Goal: Information Seeking & Learning: Find specific fact

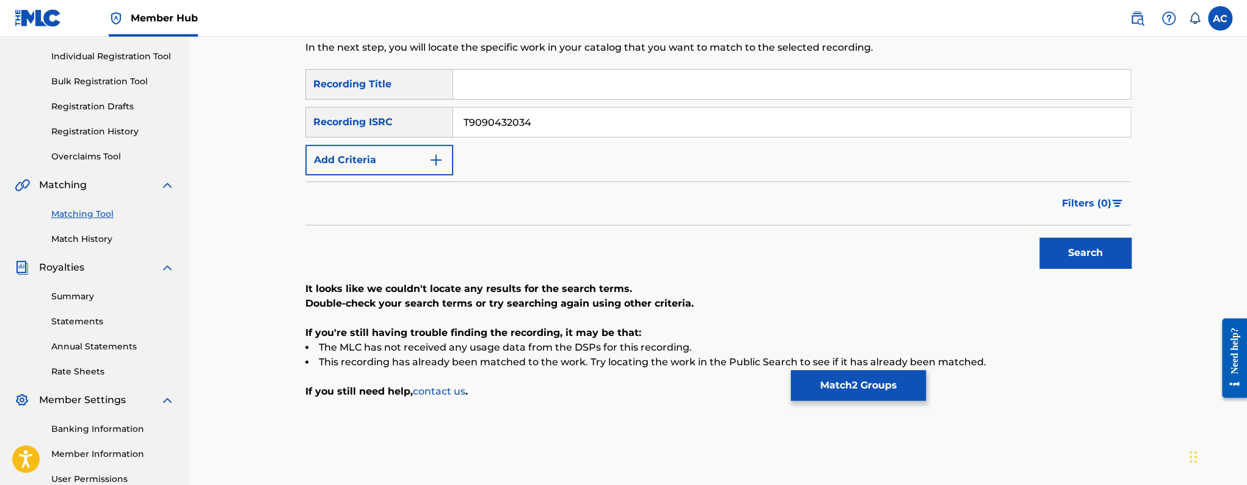
click at [512, 131] on input "T9090432034" at bounding box center [791, 121] width 677 height 29
paste input "QZZ4J2500082"
click at [1039, 237] on button "Search" at bounding box center [1085, 252] width 92 height 31
click at [530, 127] on input "QZZ4J2500082" at bounding box center [791, 121] width 677 height 29
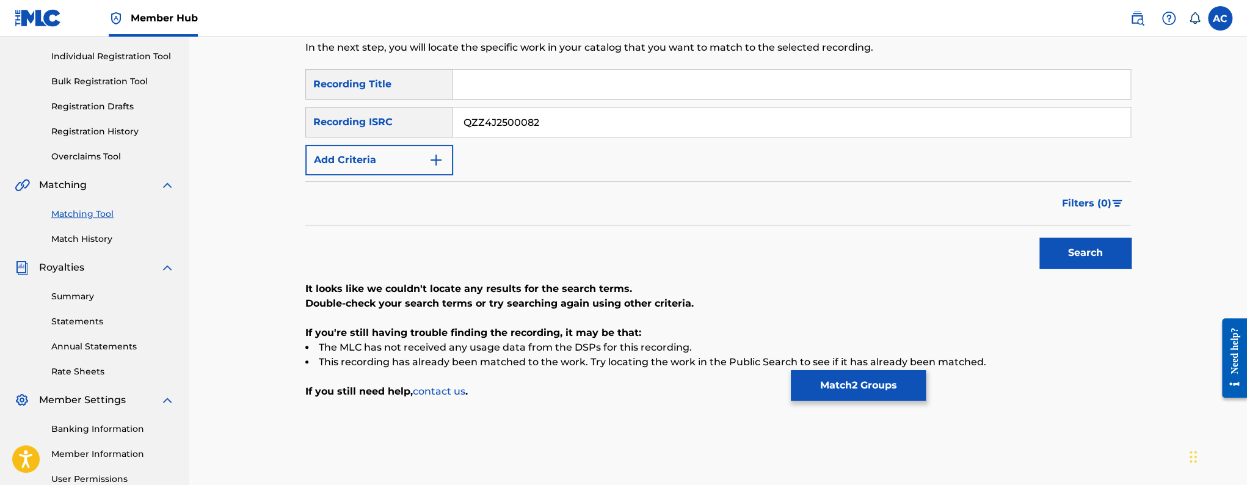
click at [530, 127] on input "QZZ4J2500082" at bounding box center [791, 121] width 677 height 29
paste input "USUM72414851"
click at [1039, 237] on button "Search" at bounding box center [1085, 252] width 92 height 31
click at [518, 126] on input "USUM72414851" at bounding box center [791, 121] width 677 height 29
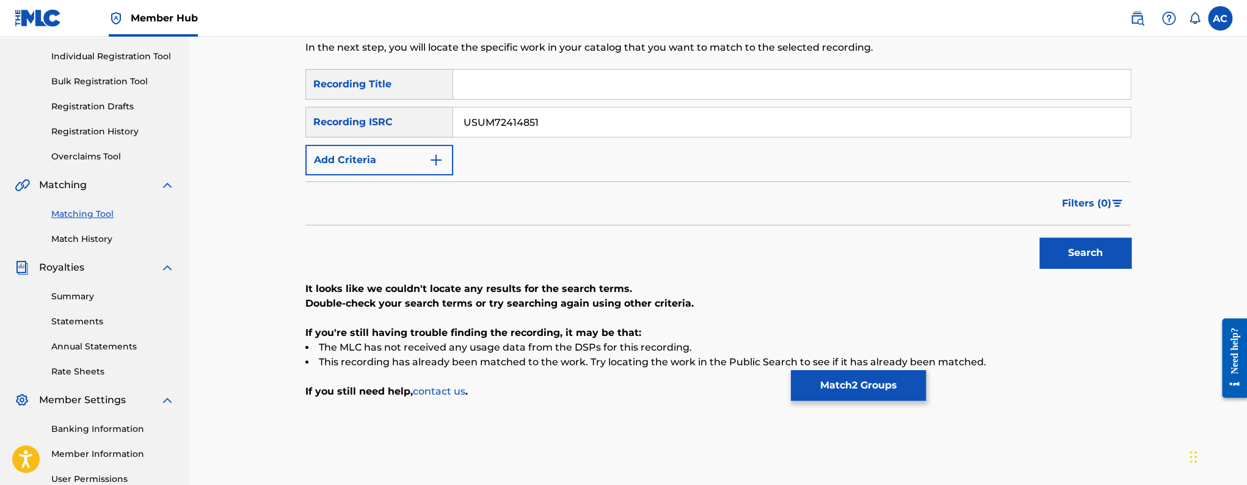
paste input "QZZ8B2467238"
type input "QZZ8B2467238"
click at [1039, 237] on button "Search" at bounding box center [1085, 252] width 92 height 31
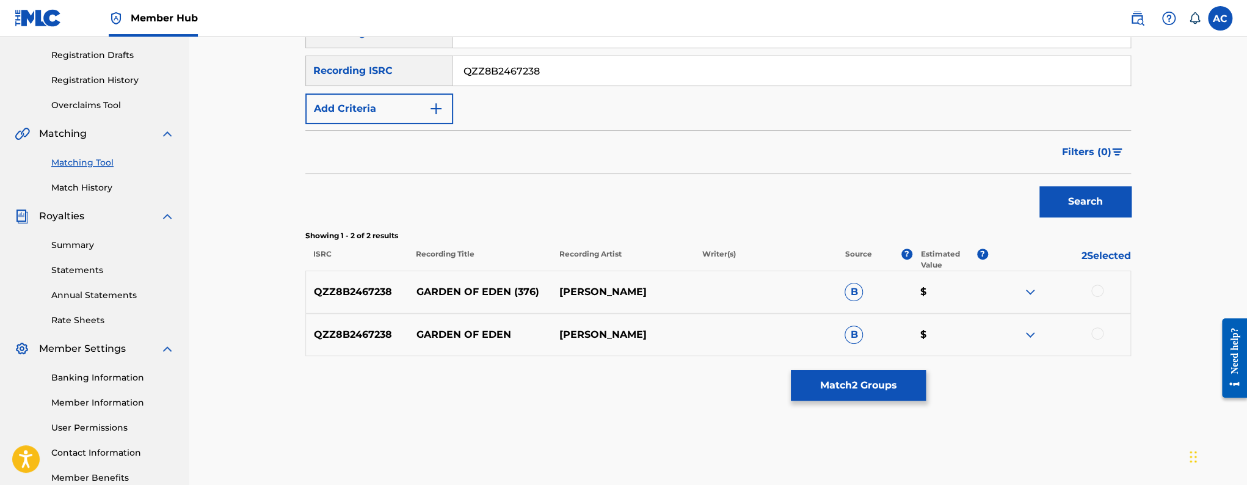
scroll to position [215, 0]
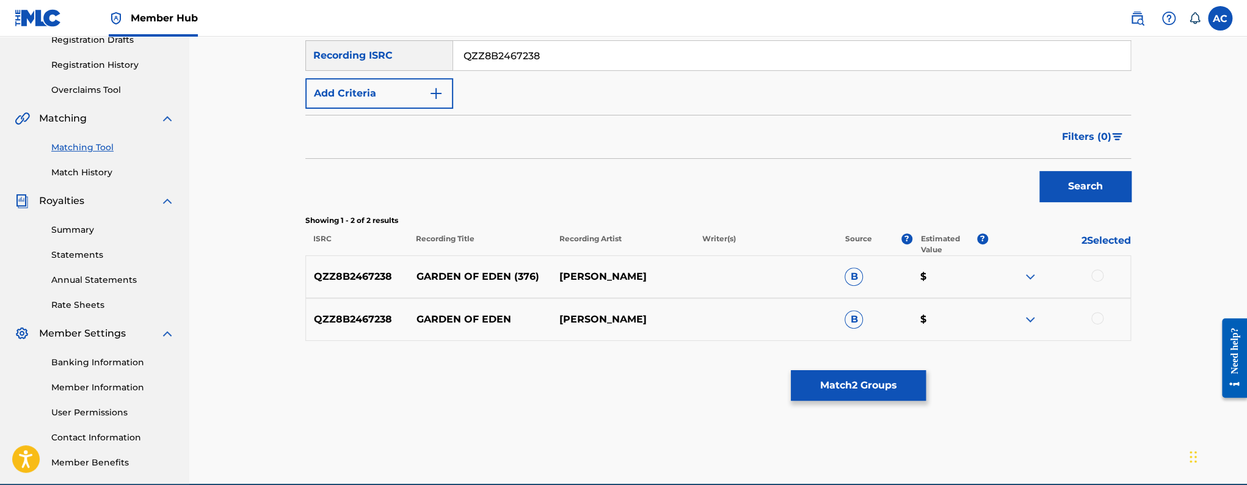
click at [1096, 277] on div at bounding box center [1097, 275] width 12 height 12
click at [1096, 315] on div at bounding box center [1097, 318] width 12 height 12
click at [877, 383] on button "Match 4 Groups" at bounding box center [858, 385] width 135 height 31
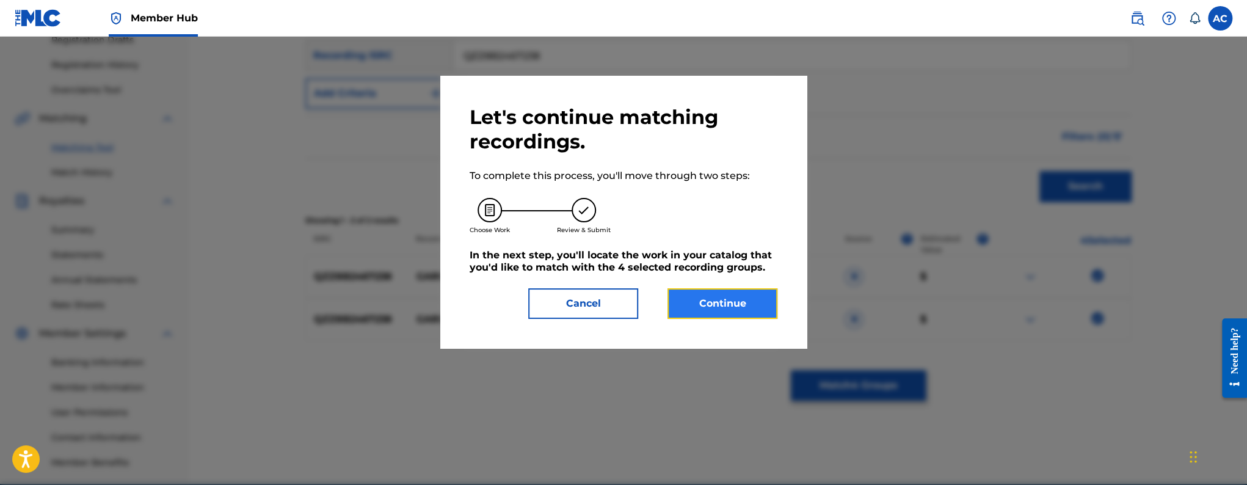
click at [711, 297] on button "Continue" at bounding box center [722, 303] width 110 height 31
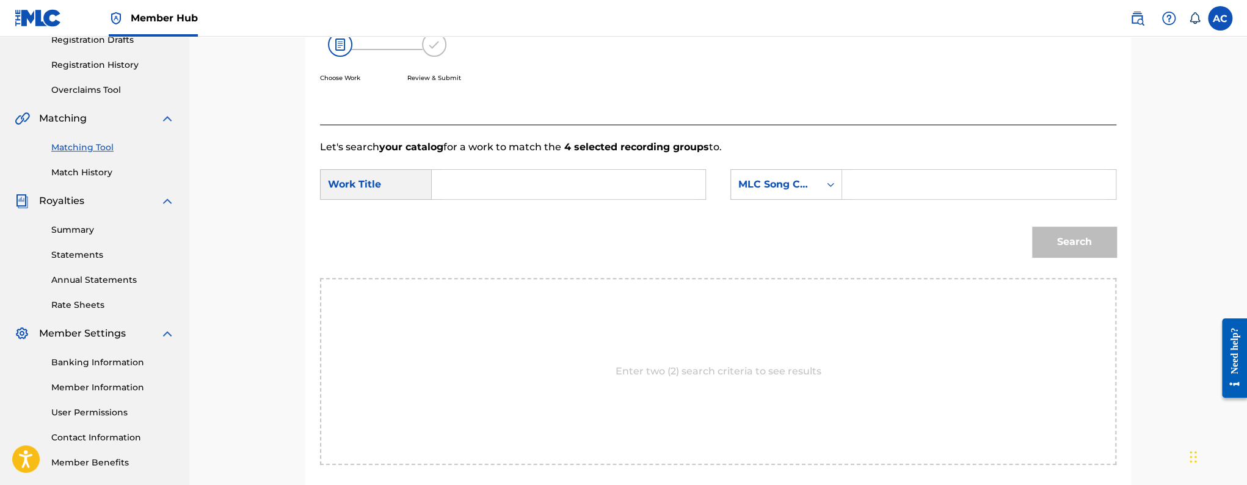
click at [596, 195] on input "Search Form" at bounding box center [568, 184] width 253 height 29
paste input "GARDEN OF EDEN"
type input "GARDEN OF EDEN"
click at [885, 181] on input "Search Form" at bounding box center [978, 184] width 253 height 29
paste input "GC1358"
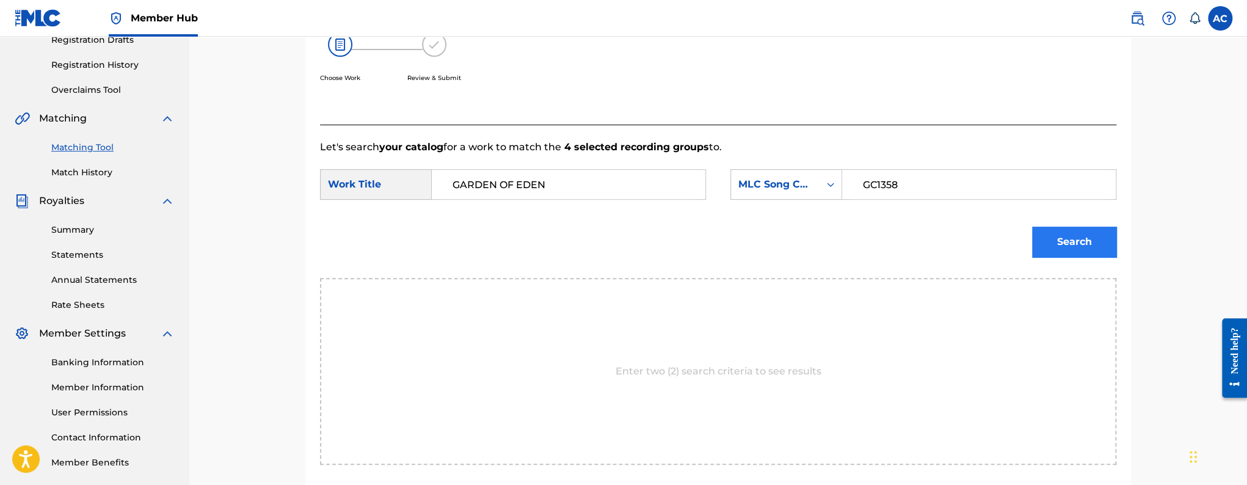
type input "GC1358"
click at [1044, 238] on button "Search" at bounding box center [1074, 241] width 84 height 31
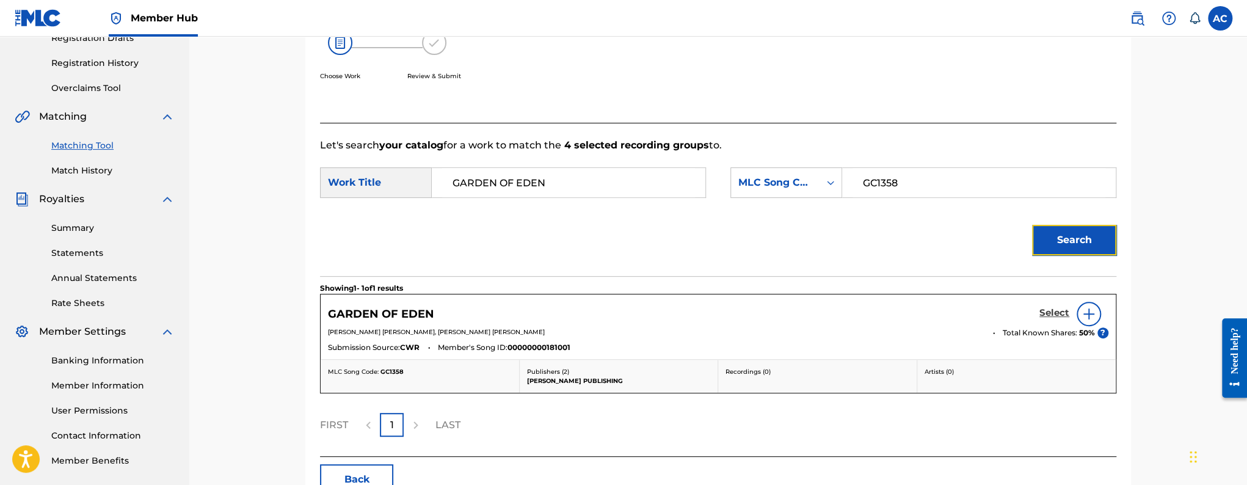
scroll to position [219, 0]
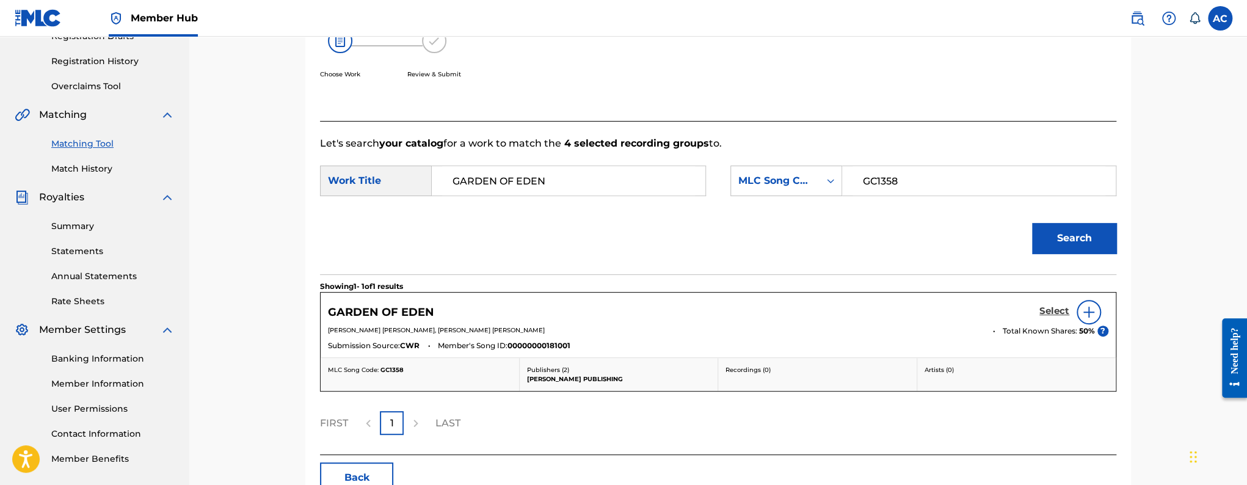
click at [1062, 314] on h5 "Select" at bounding box center [1054, 311] width 30 height 12
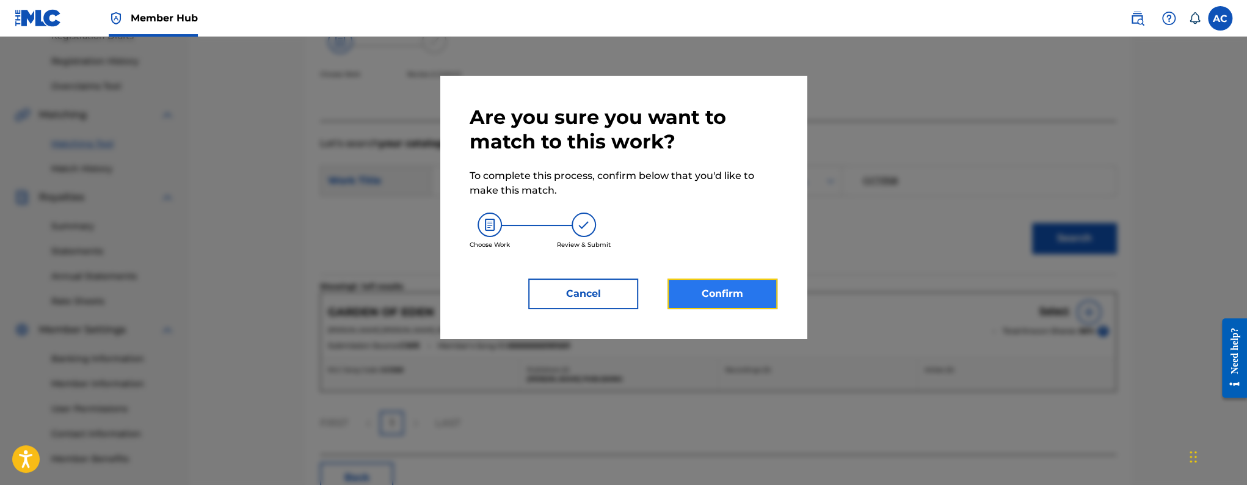
click at [726, 303] on button "Confirm" at bounding box center [722, 293] width 110 height 31
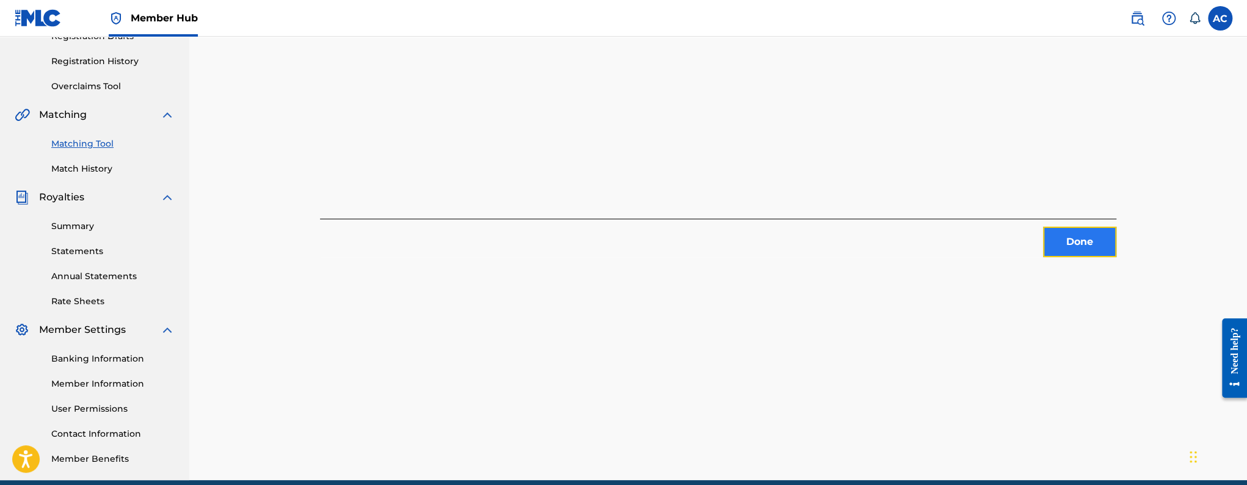
click at [1065, 244] on button "Done" at bounding box center [1079, 241] width 73 height 31
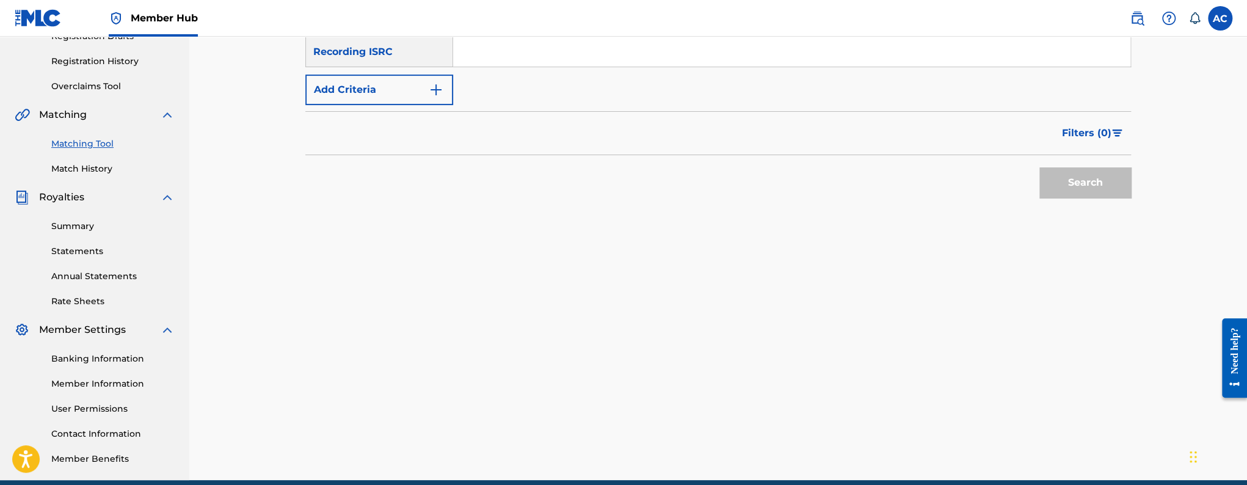
click at [523, 61] on input "Search Form" at bounding box center [791, 51] width 677 height 29
paste input "QZTRX2466697"
type input "QZTRX2466697"
click at [1039, 167] on button "Search" at bounding box center [1085, 182] width 92 height 31
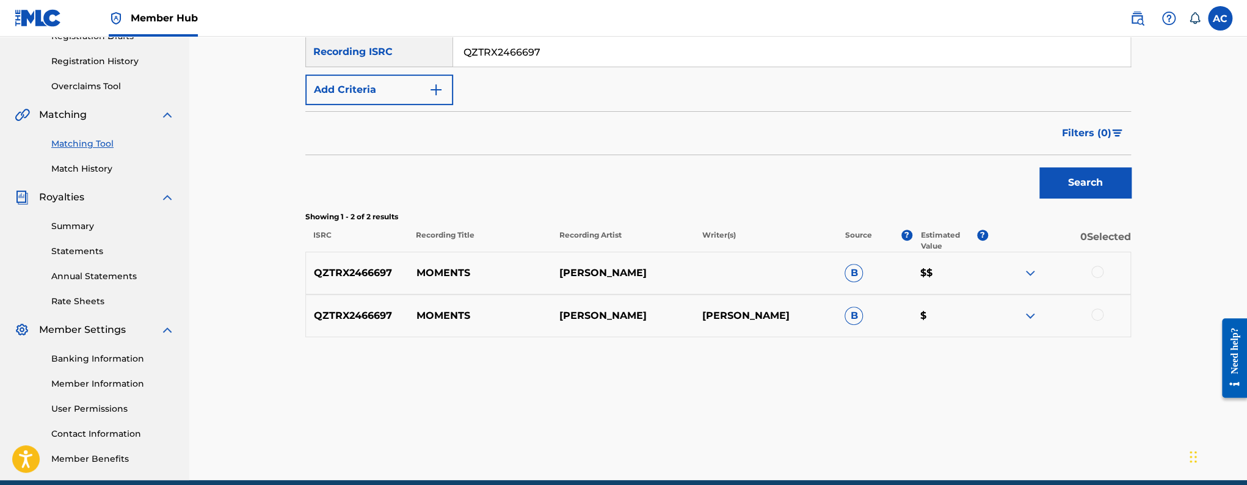
click at [1103, 272] on div at bounding box center [1097, 272] width 12 height 12
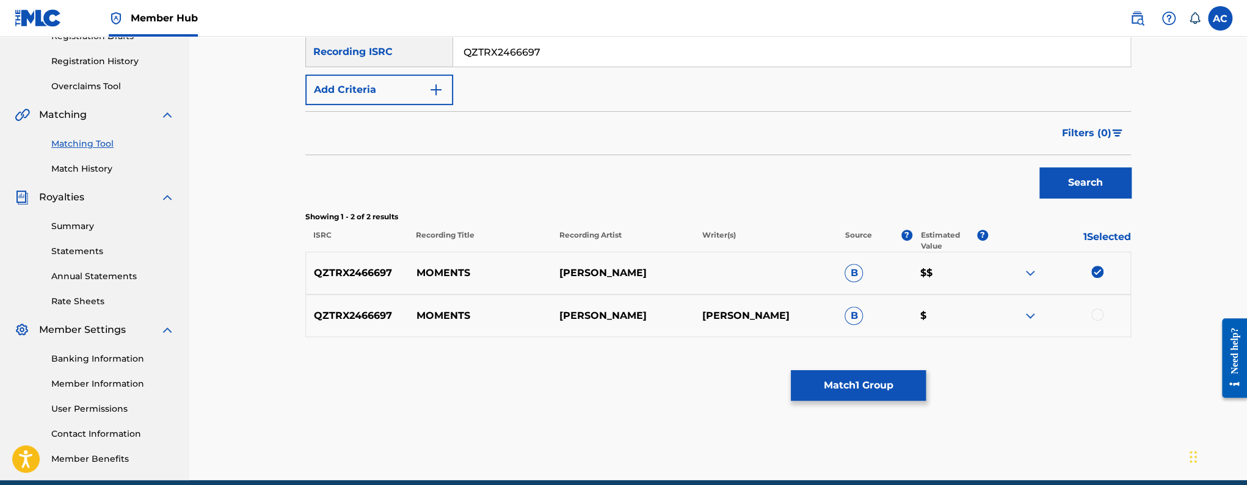
click at [1093, 311] on div at bounding box center [1097, 314] width 12 height 12
click at [890, 385] on button "Match 2 Groups" at bounding box center [858, 385] width 135 height 31
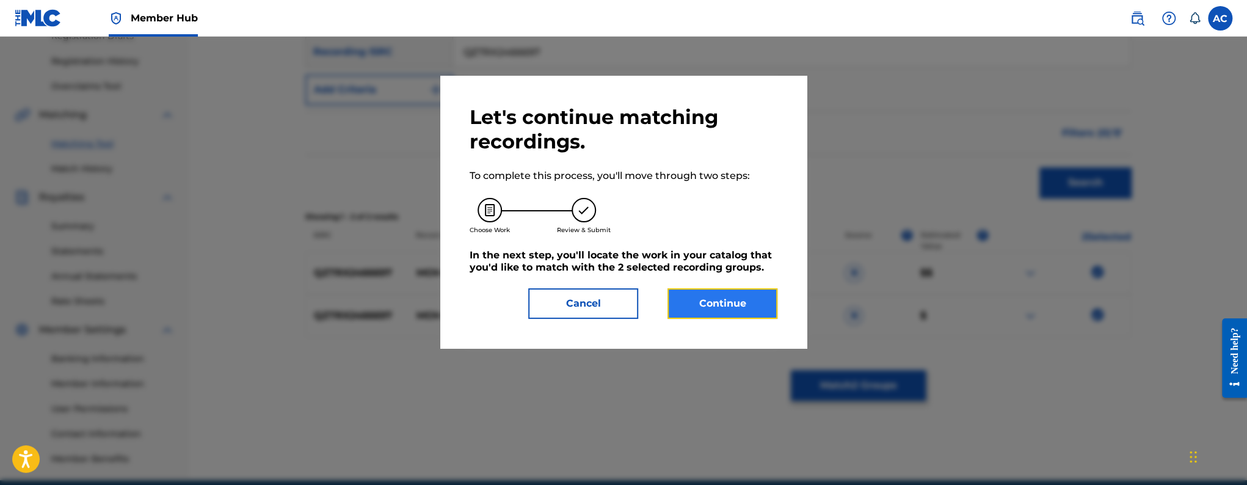
click at [690, 300] on button "Continue" at bounding box center [722, 303] width 110 height 31
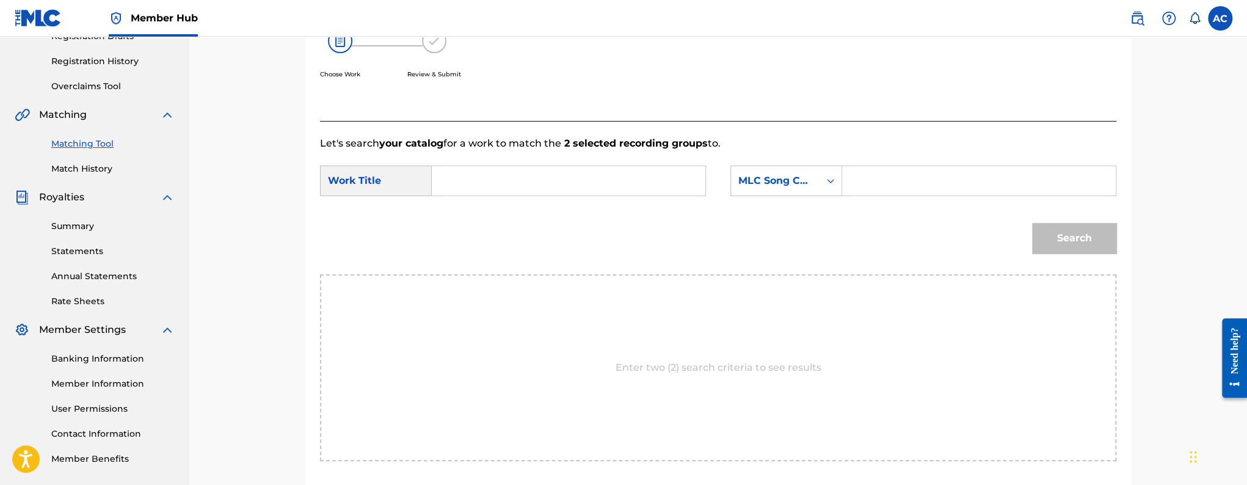
click at [562, 173] on input "Search Form" at bounding box center [568, 180] width 253 height 29
paste input "MOMENTS"
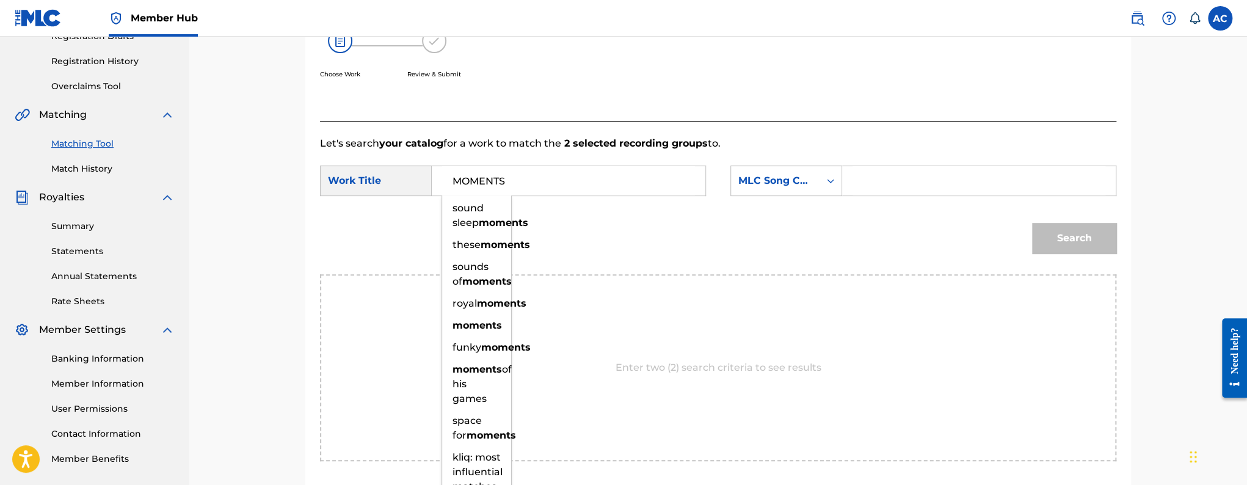
type input "MOMENTS"
click at [867, 173] on input "Search Form" at bounding box center [978, 180] width 253 height 29
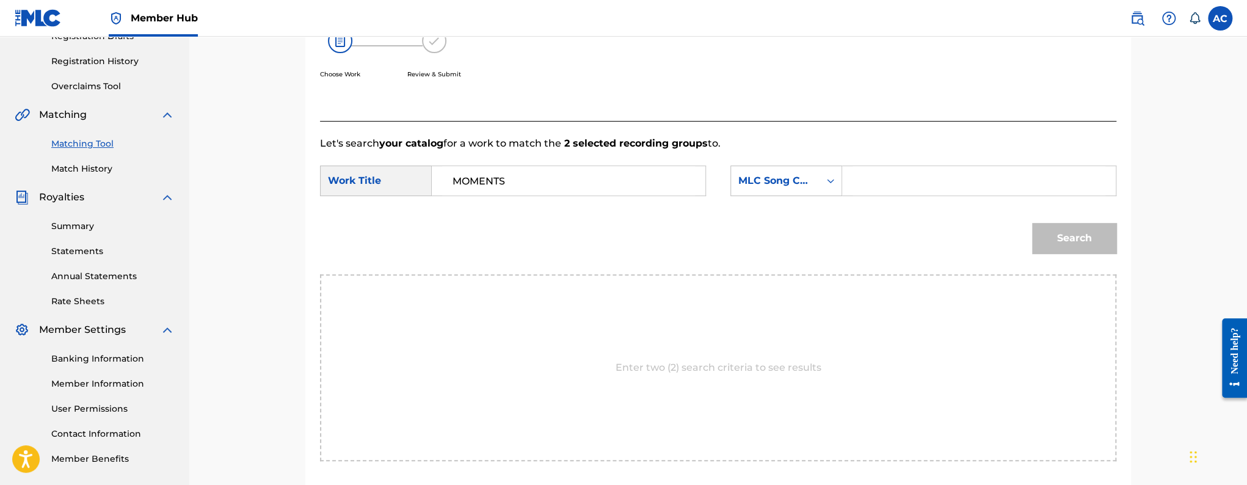
paste input "MW2NIN"
type input "MW2NIN"
click at [1074, 228] on button "Search" at bounding box center [1074, 238] width 84 height 31
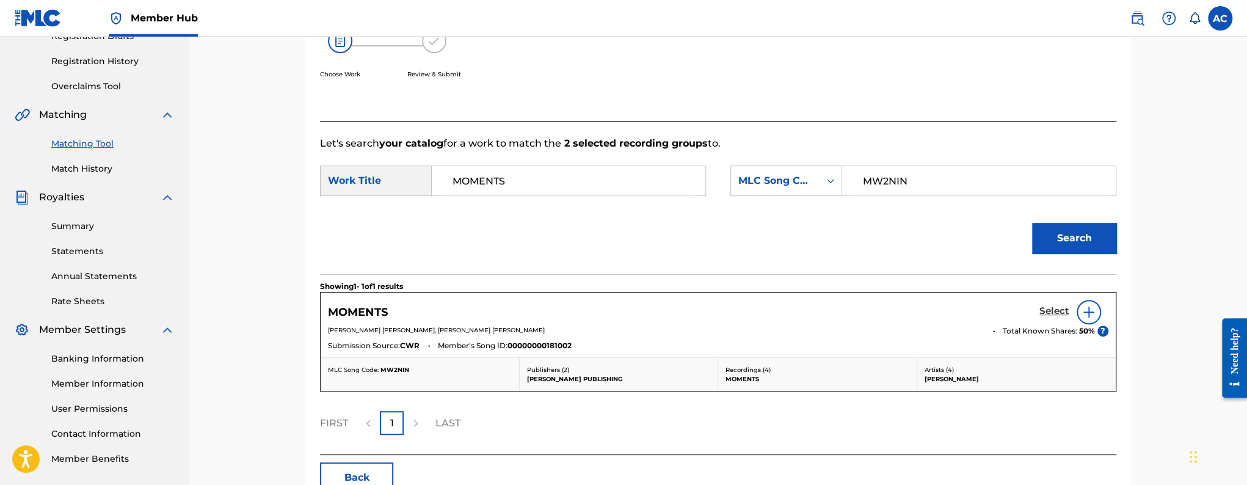
click at [1059, 317] on link "Select" at bounding box center [1054, 311] width 30 height 13
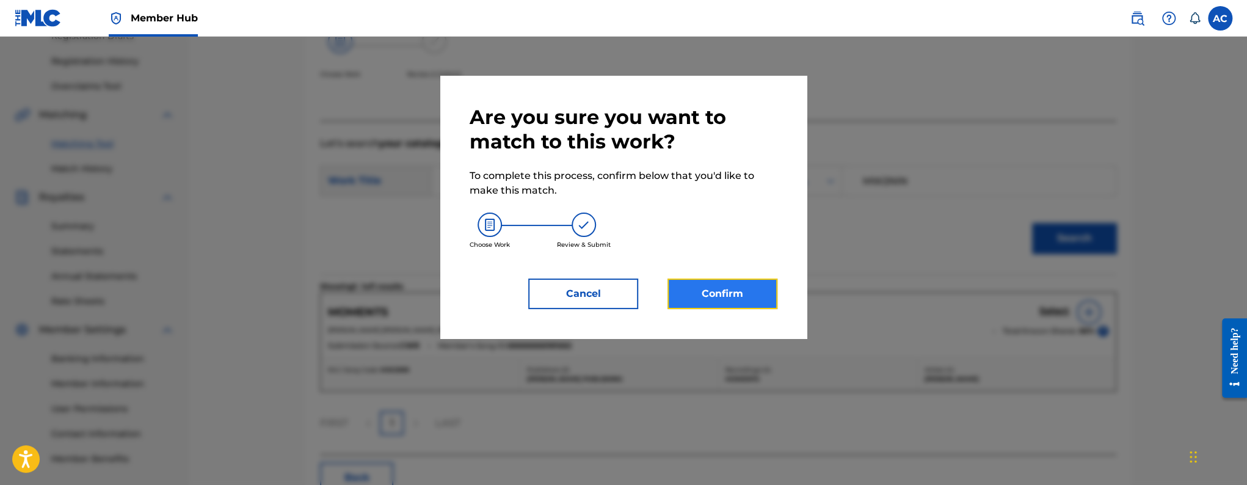
click at [688, 297] on button "Confirm" at bounding box center [722, 293] width 110 height 31
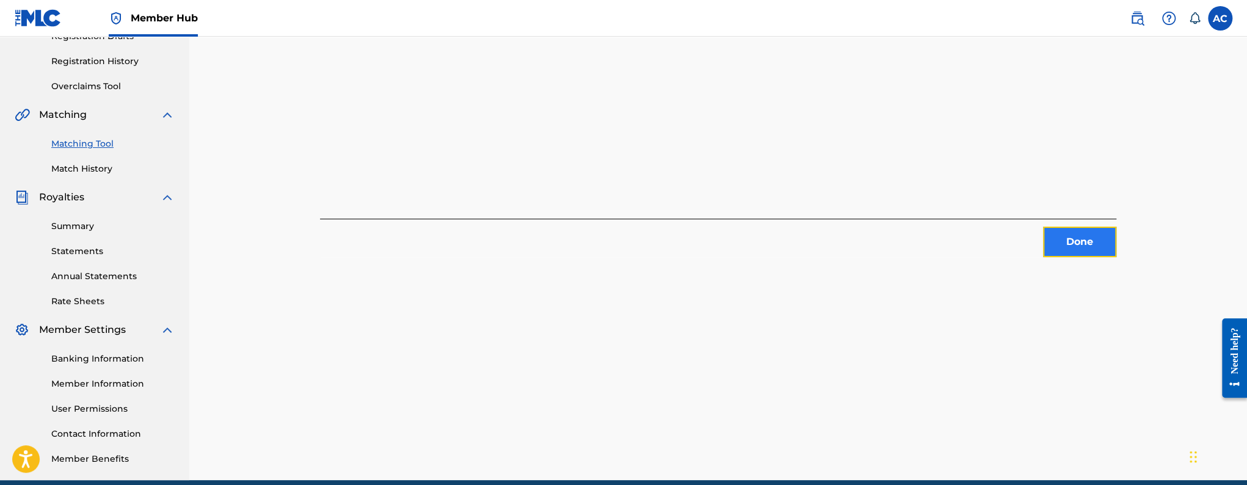
click at [1080, 243] on button "Done" at bounding box center [1079, 241] width 73 height 31
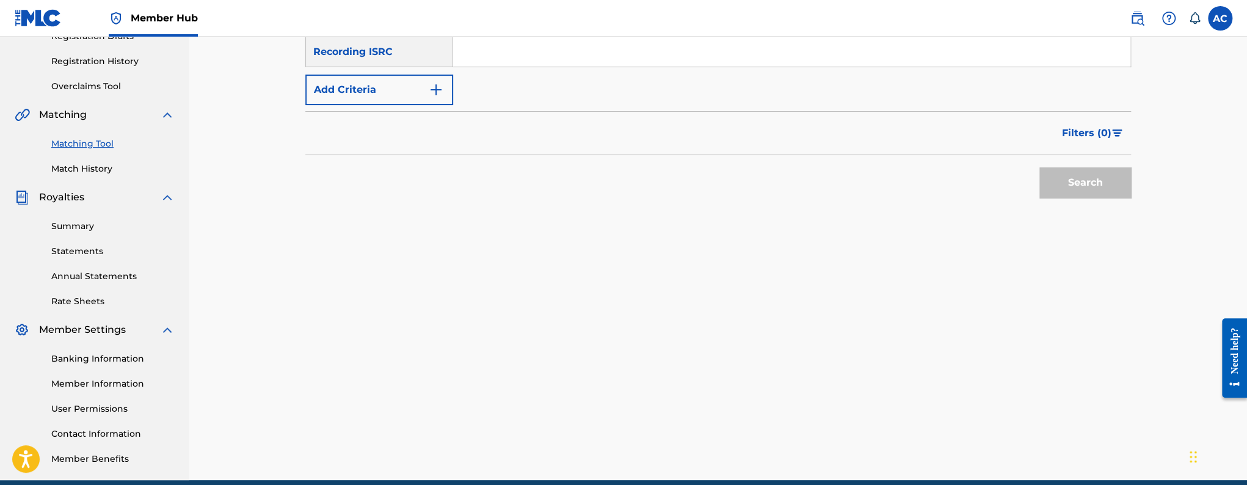
click at [536, 57] on input "Search Form" at bounding box center [791, 51] width 677 height 29
paste input "QZTRX2473210"
type input "QZTRX2473210"
click at [1039, 167] on button "Search" at bounding box center [1085, 182] width 92 height 31
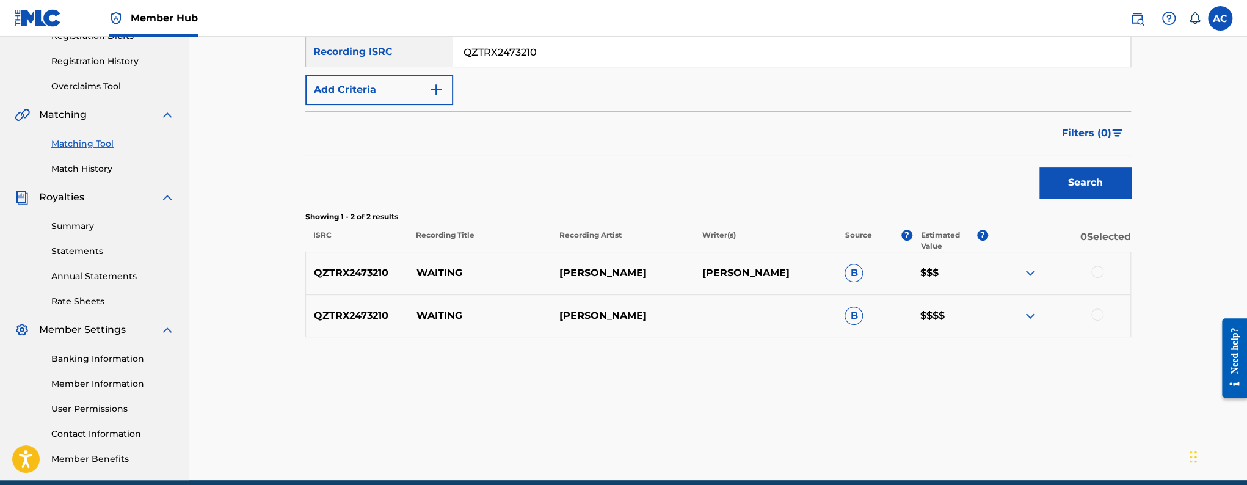
click at [1098, 270] on div at bounding box center [1097, 272] width 12 height 12
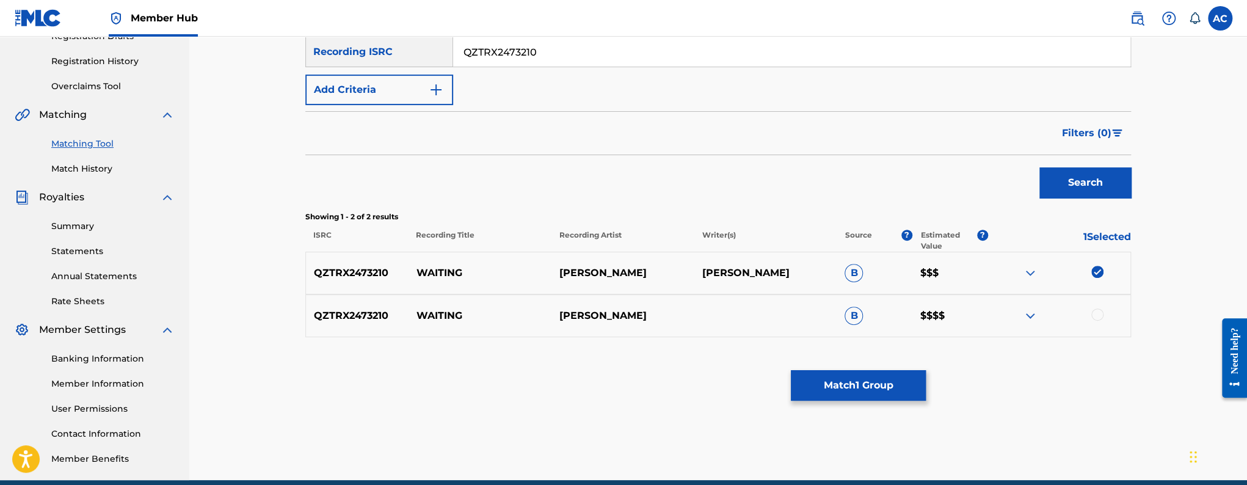
click at [1098, 311] on div at bounding box center [1097, 314] width 12 height 12
click at [880, 386] on button "Match 2 Groups" at bounding box center [858, 385] width 135 height 31
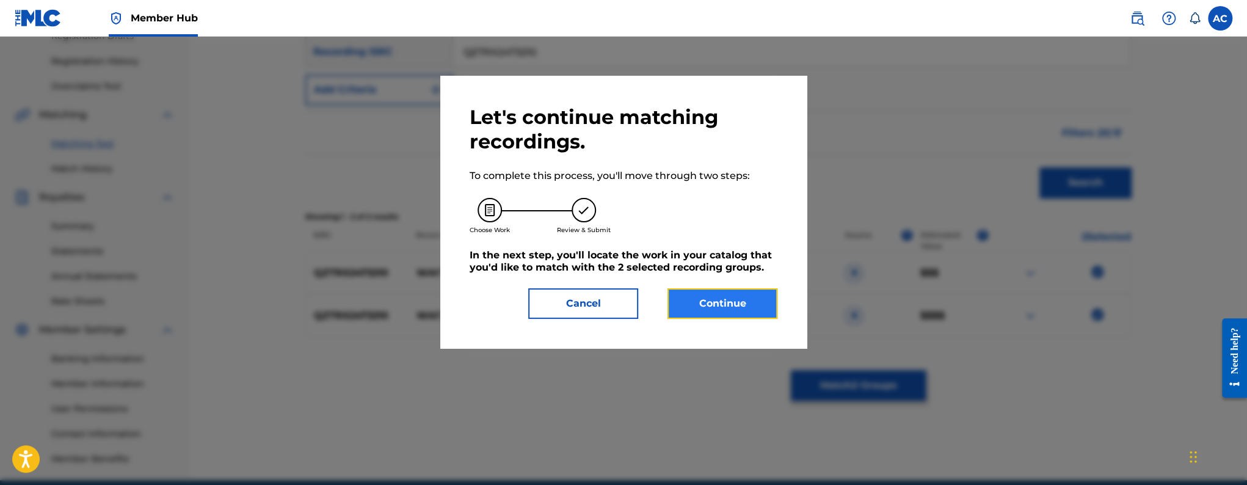
click at [710, 310] on button "Continue" at bounding box center [722, 303] width 110 height 31
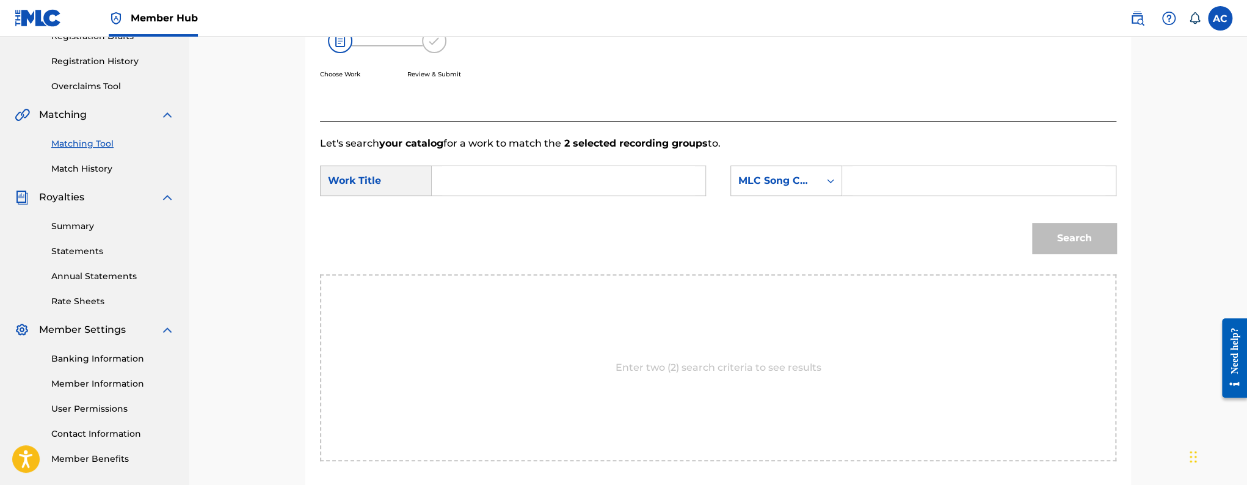
click at [504, 178] on input "Search Form" at bounding box center [568, 180] width 253 height 29
paste input "WAITING"
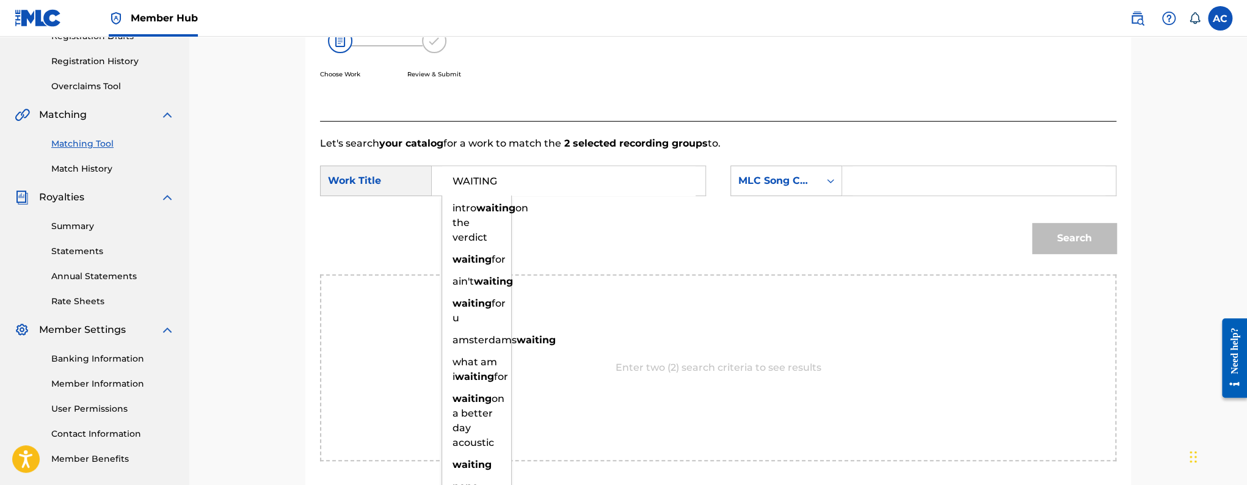
type input "WAITING"
click at [867, 175] on input "Search Form" at bounding box center [978, 180] width 253 height 29
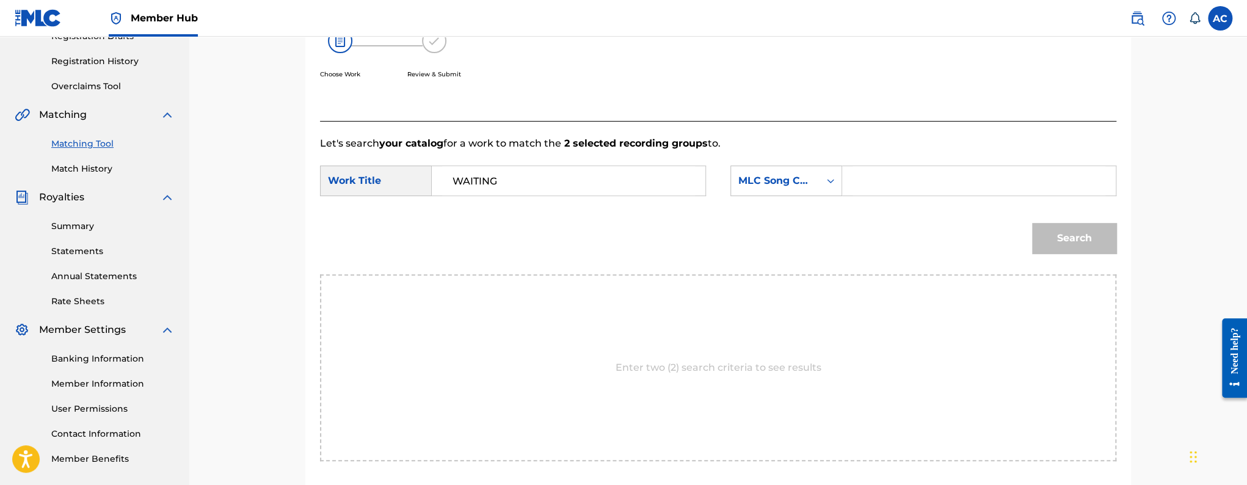
paste input "W614BU"
type input "W614BU"
click at [1103, 242] on button "Search" at bounding box center [1074, 238] width 84 height 31
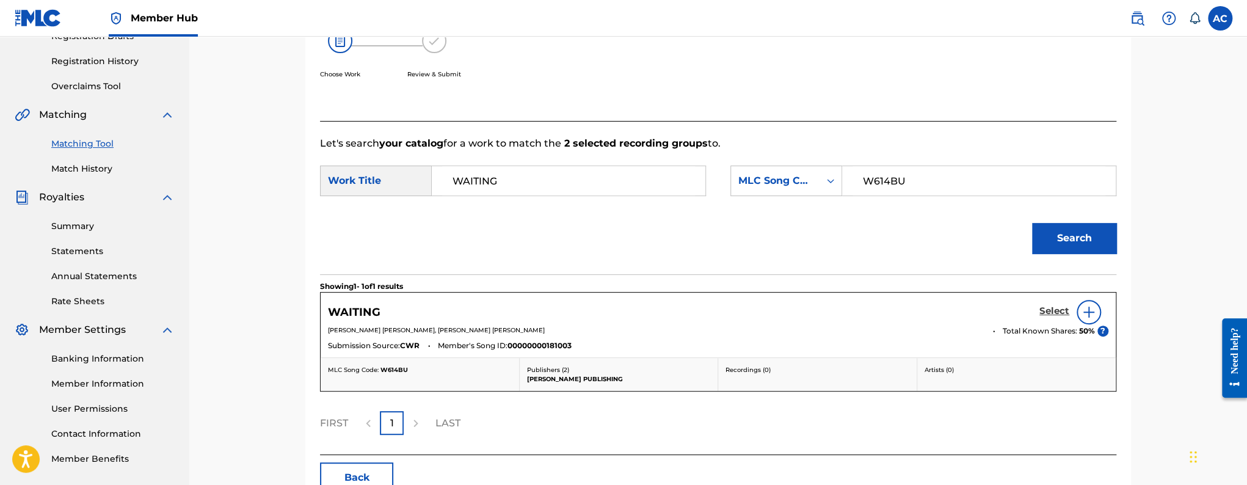
click at [1057, 312] on h5 "Select" at bounding box center [1054, 311] width 30 height 12
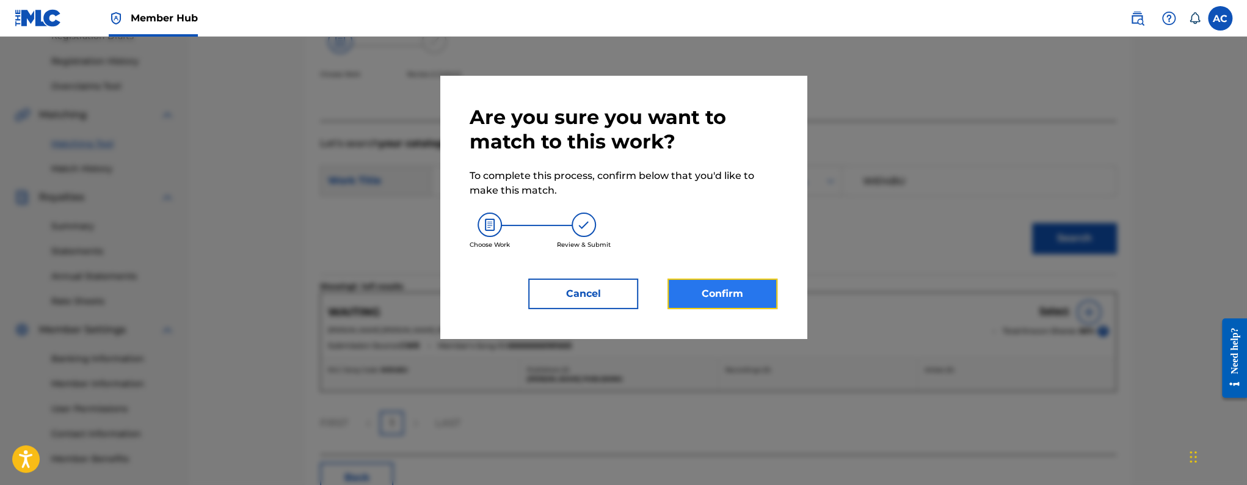
click at [756, 297] on button "Confirm" at bounding box center [722, 293] width 110 height 31
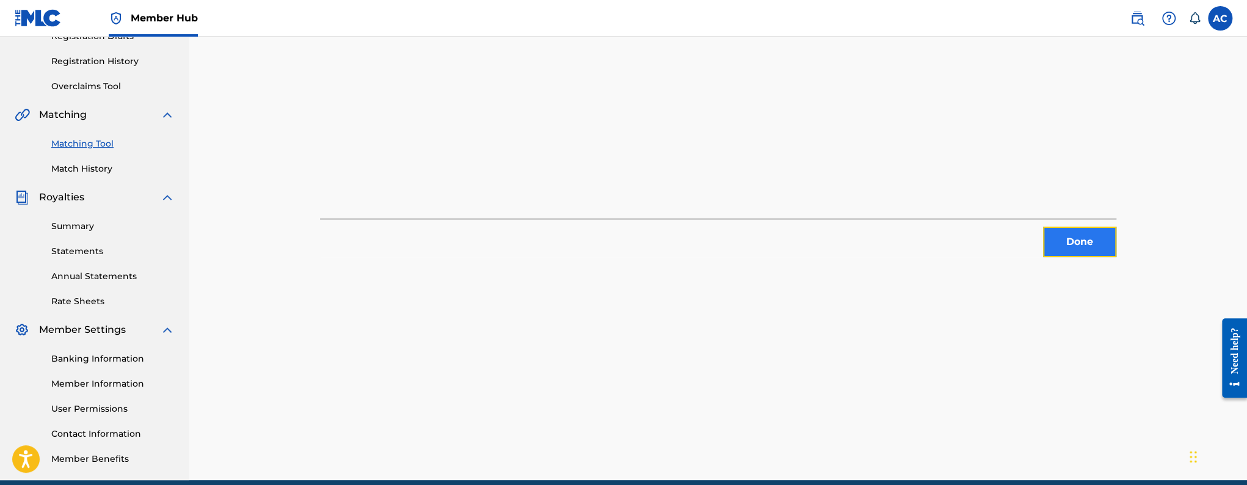
click at [1081, 254] on button "Done" at bounding box center [1079, 241] width 73 height 31
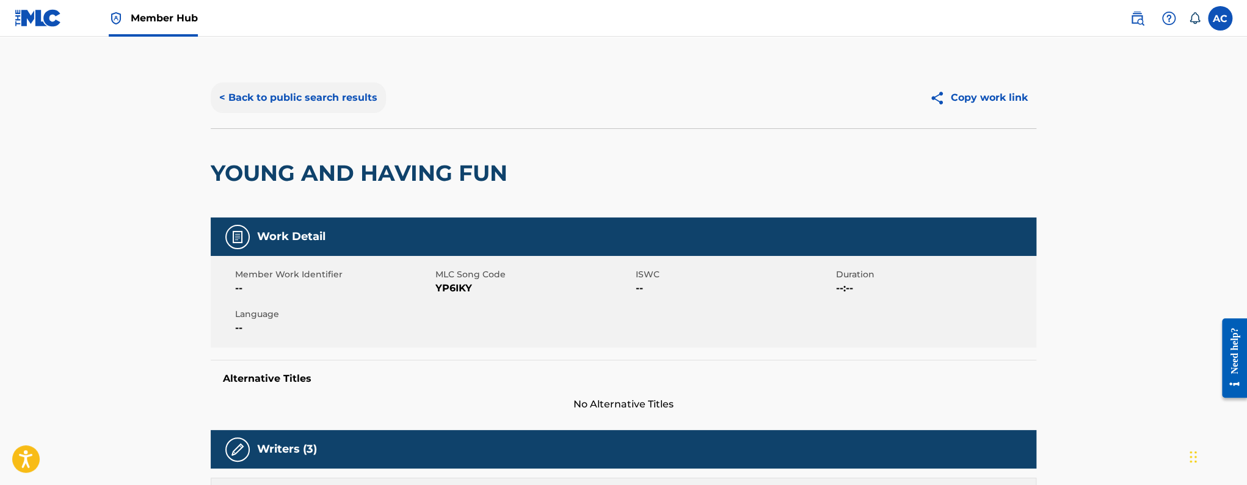
click at [262, 90] on button "< Back to public search results" at bounding box center [298, 97] width 175 height 31
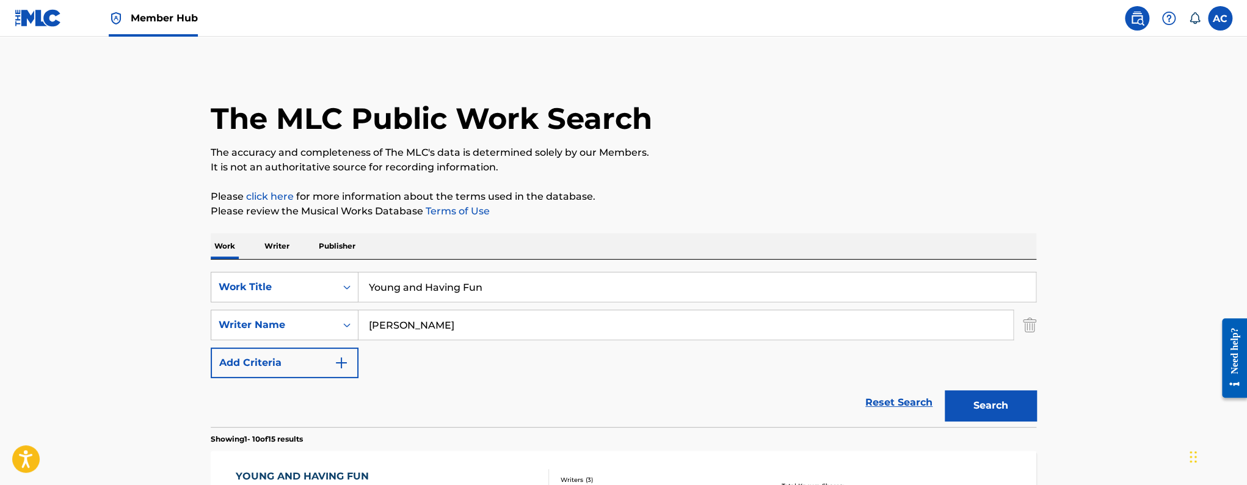
scroll to position [85, 0]
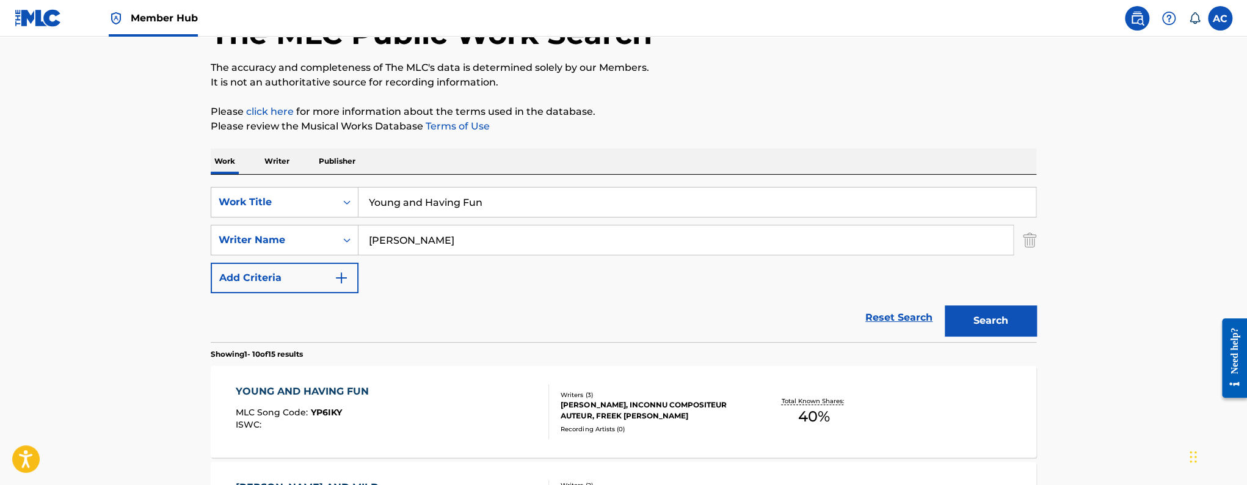
click at [409, 192] on input "Young and Having Fun" at bounding box center [696, 201] width 677 height 29
paste input "Pop Out"
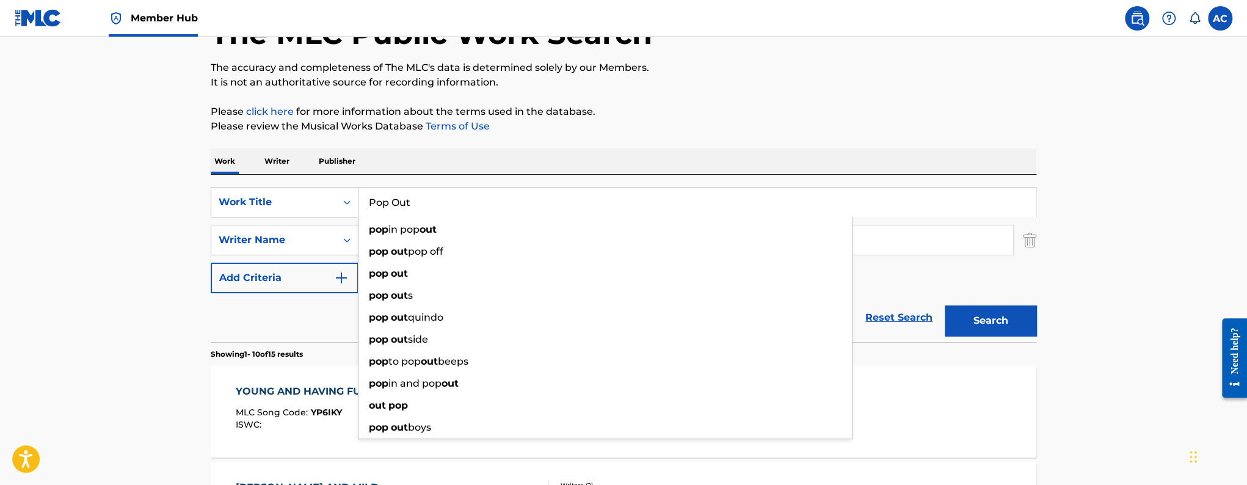
type input "Pop Out"
click at [310, 233] on div "Writer Name" at bounding box center [274, 240] width 110 height 15
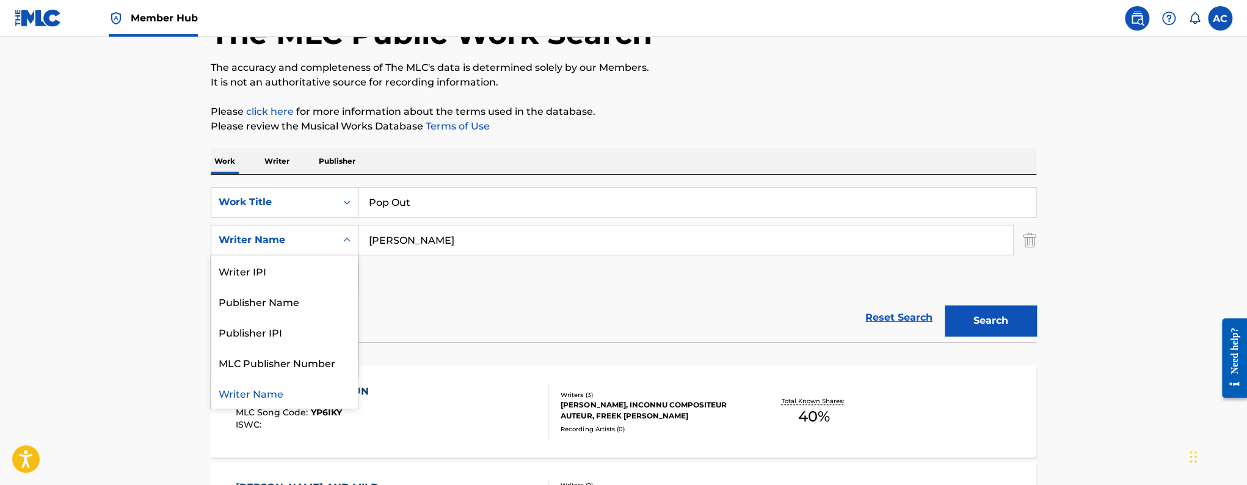
click at [422, 242] on input "Michael Bailey" at bounding box center [685, 239] width 654 height 29
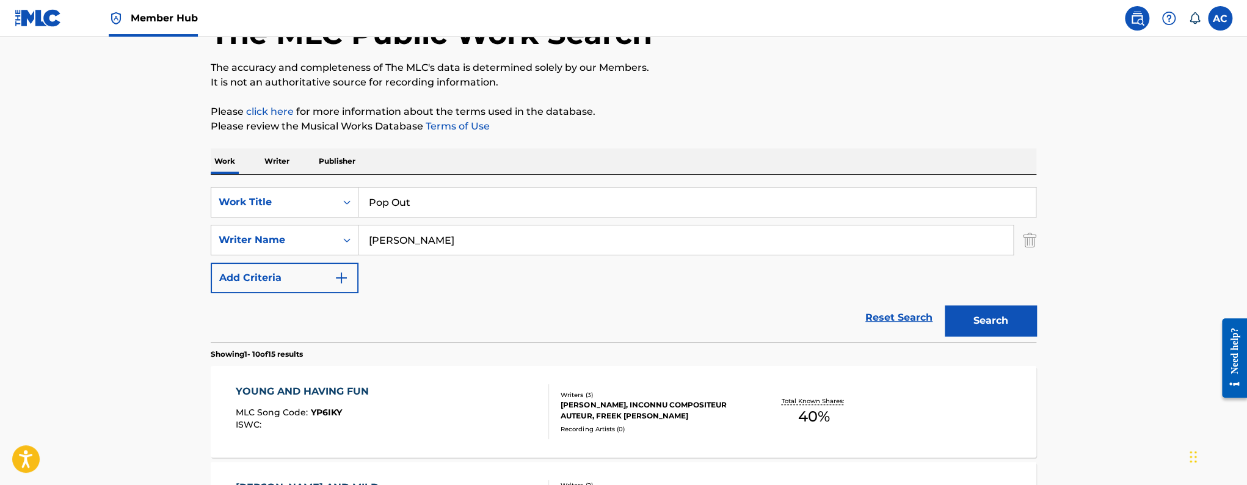
click at [422, 242] on input "Michael Bailey" at bounding box center [685, 239] width 654 height 29
paste input "Nicholas Santos"
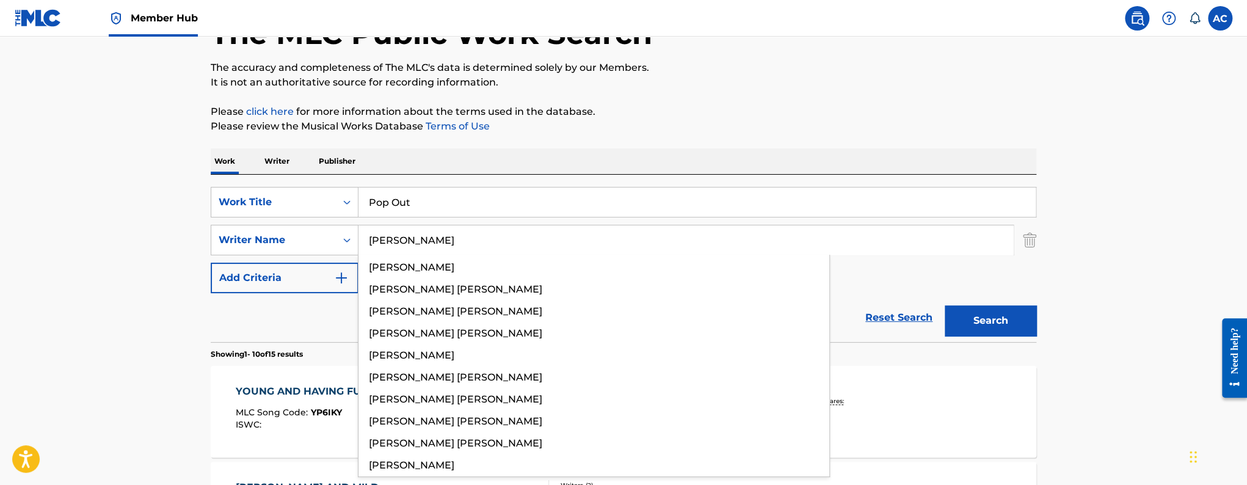
type input "Nicholas Santos"
click at [944, 305] on button "Search" at bounding box center [990, 320] width 92 height 31
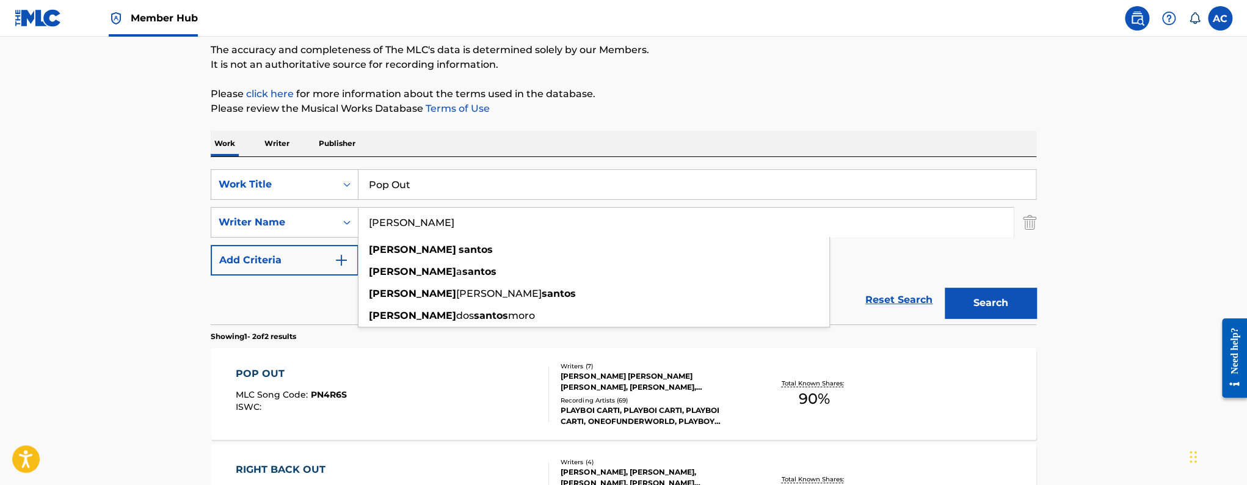
scroll to position [103, 0]
click at [352, 385] on div "POP OUT MLC Song Code : PN4R6S ISWC :" at bounding box center [393, 393] width 314 height 55
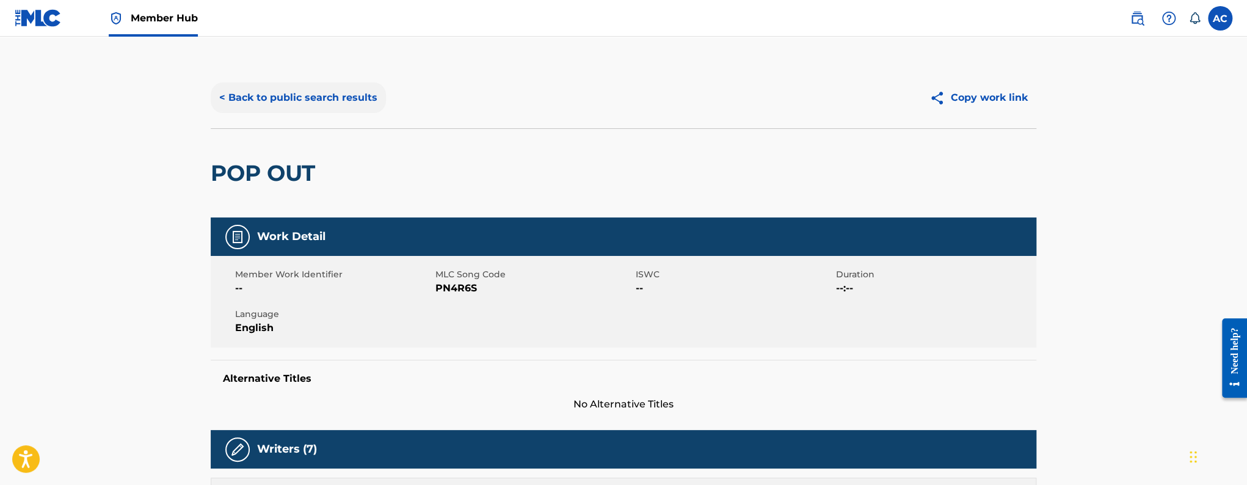
click at [317, 103] on button "< Back to public search results" at bounding box center [298, 97] width 175 height 31
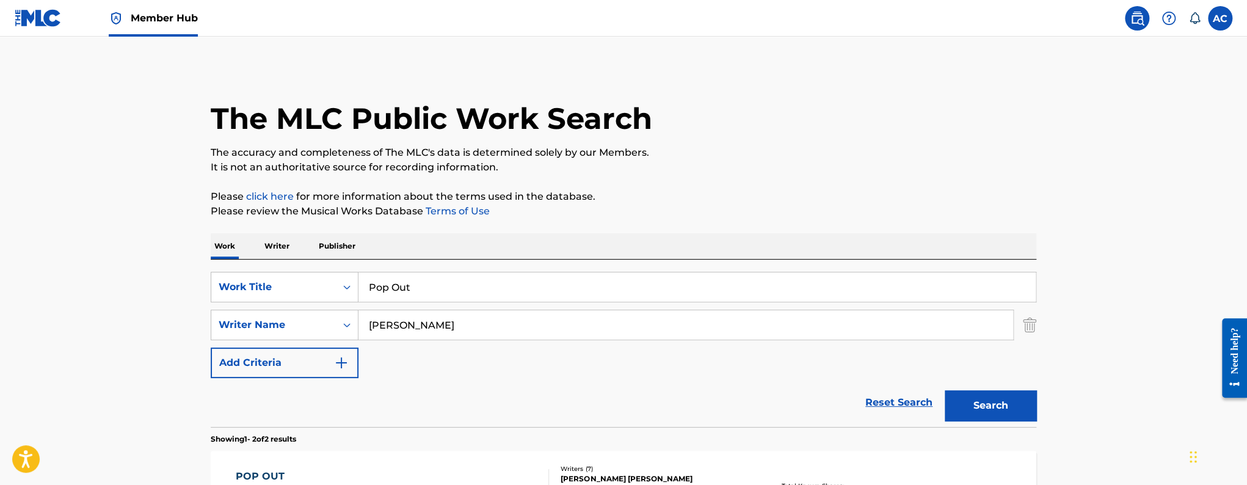
scroll to position [103, 0]
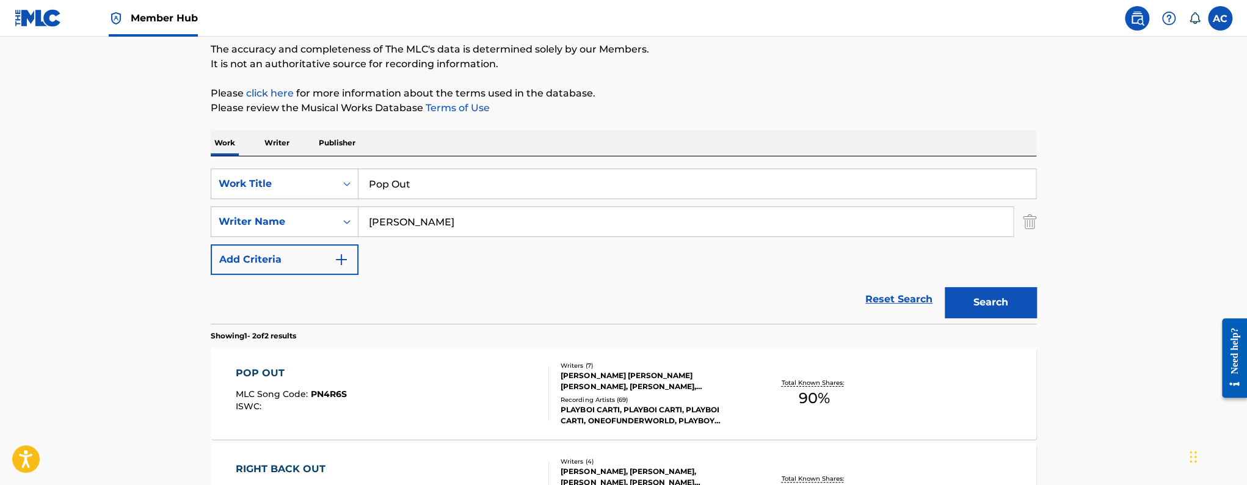
click at [433, 178] on input "Pop Out" at bounding box center [696, 183] width 677 height 29
paste input "Garden Of Eden"
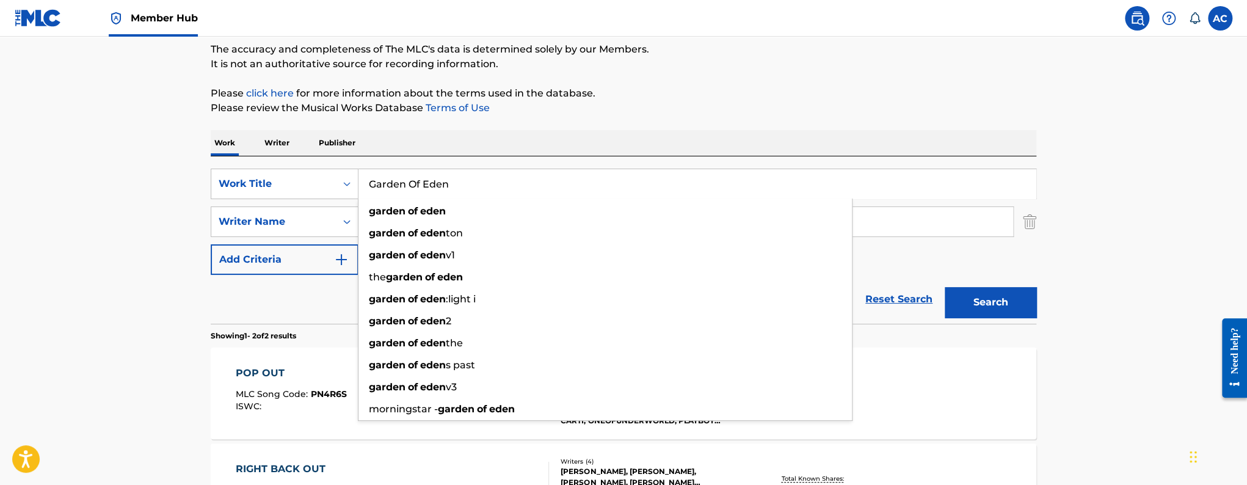
type input "Garden Of Eden"
click at [186, 231] on main "The MLC Public Work Search The accuracy and completeness of The MLC's data is d…" at bounding box center [623, 265] width 1247 height 665
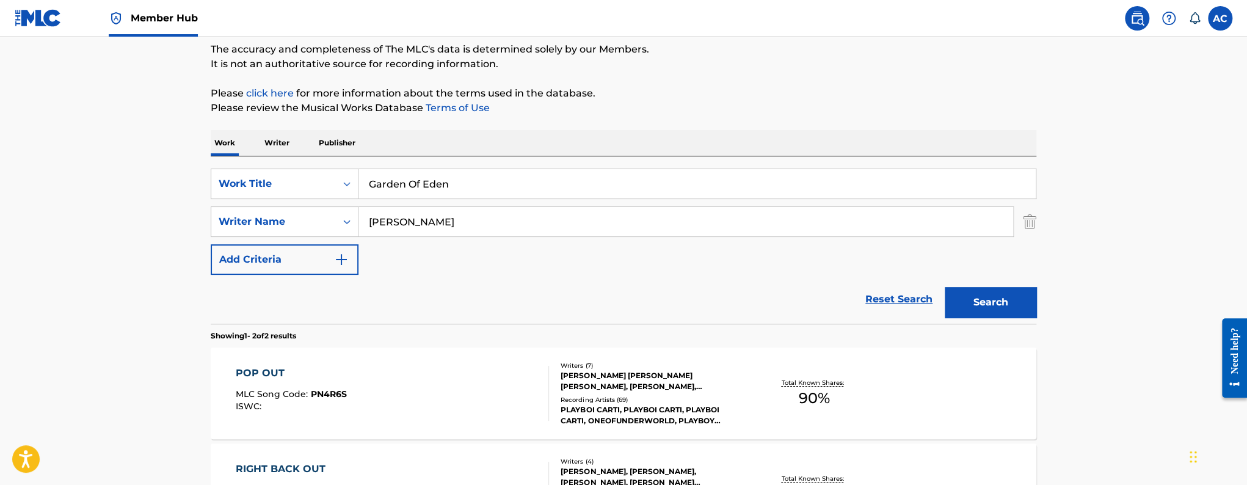
click at [404, 224] on input "Nicholas Santos" at bounding box center [685, 221] width 654 height 29
paste input "orman Dean Jr."
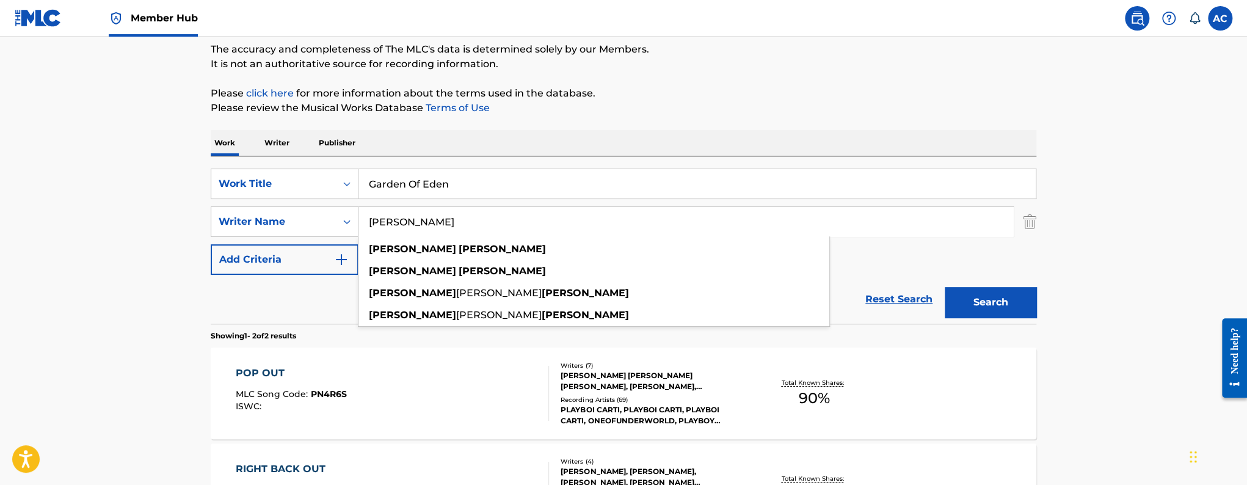
type input "Norman Dean"
click at [944, 287] on button "Search" at bounding box center [990, 302] width 92 height 31
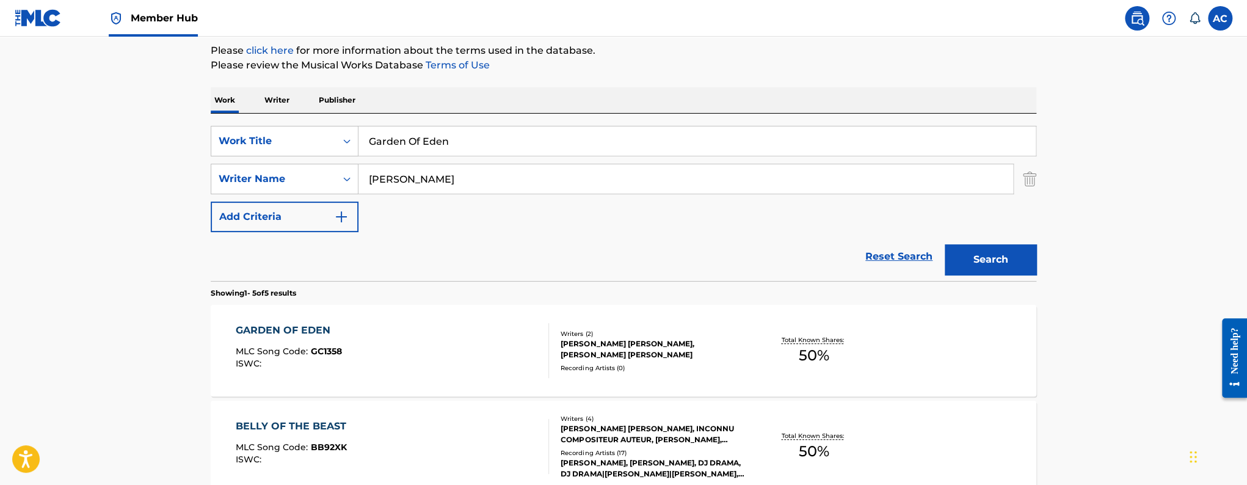
scroll to position [154, 0]
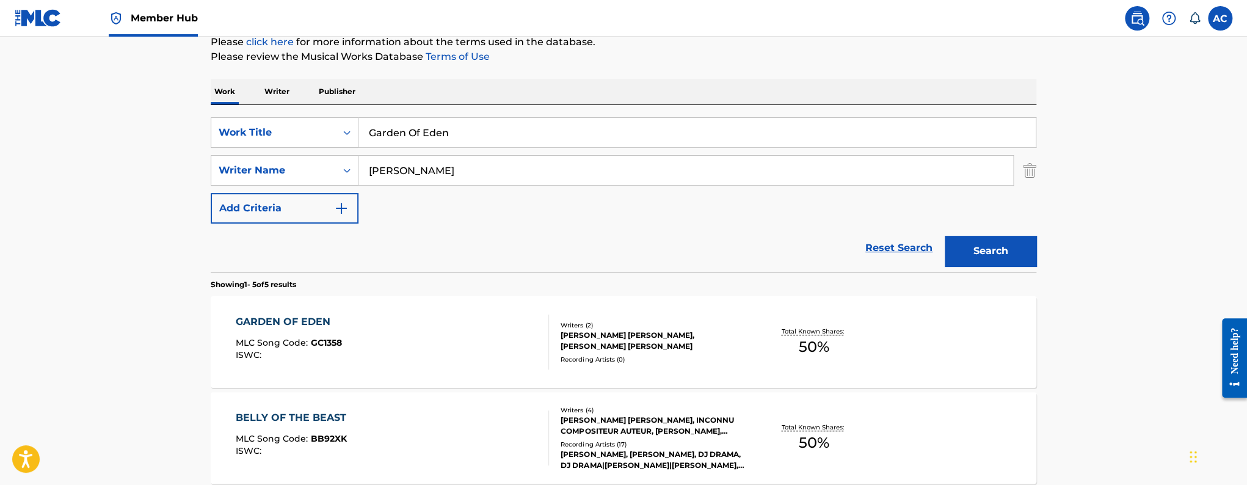
click at [448, 319] on div "GARDEN OF EDEN MLC Song Code : GC1358 ISWC :" at bounding box center [393, 341] width 314 height 55
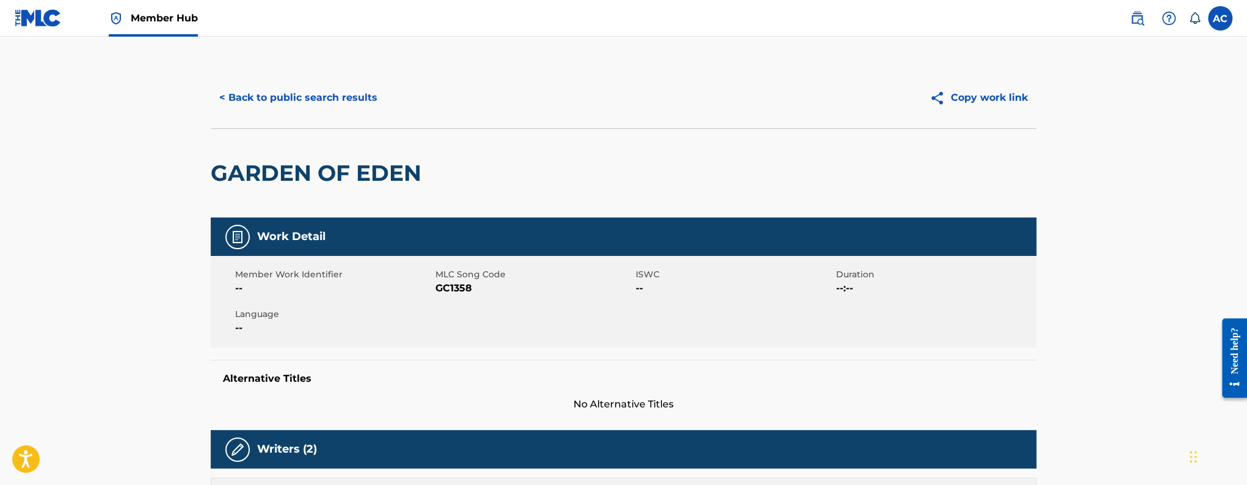
click at [285, 168] on h2 "GARDEN OF EDEN" at bounding box center [319, 172] width 217 height 27
copy div "GARDEN OF EDEN"
click at [445, 278] on span "MLC Song Code" at bounding box center [533, 274] width 197 height 13
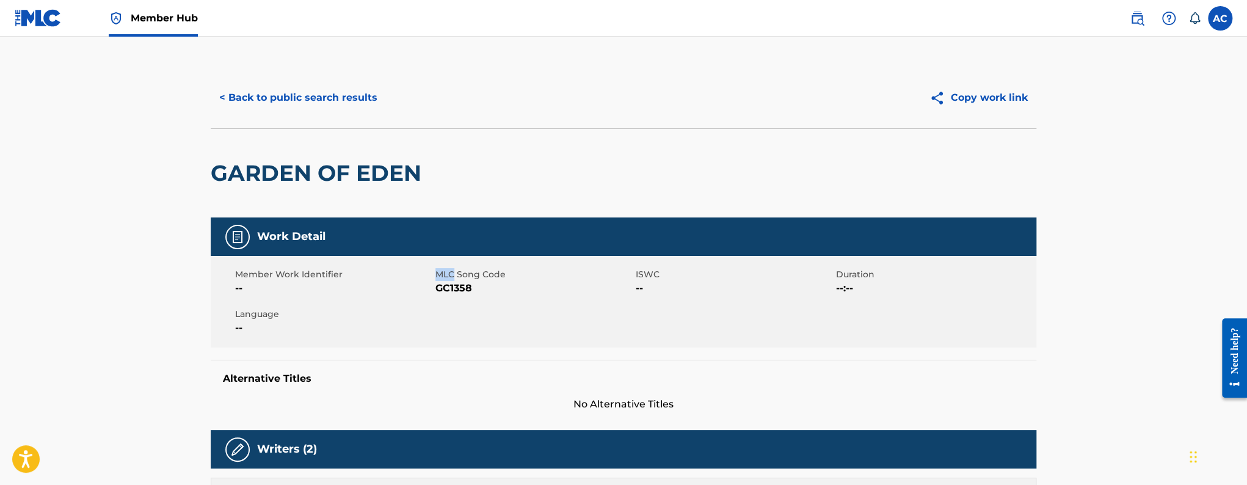
click at [445, 278] on span "MLC Song Code" at bounding box center [533, 274] width 197 height 13
click at [448, 289] on span "GC1358" at bounding box center [533, 288] width 197 height 15
copy span "GC1358"
click at [291, 98] on button "< Back to public search results" at bounding box center [298, 97] width 175 height 31
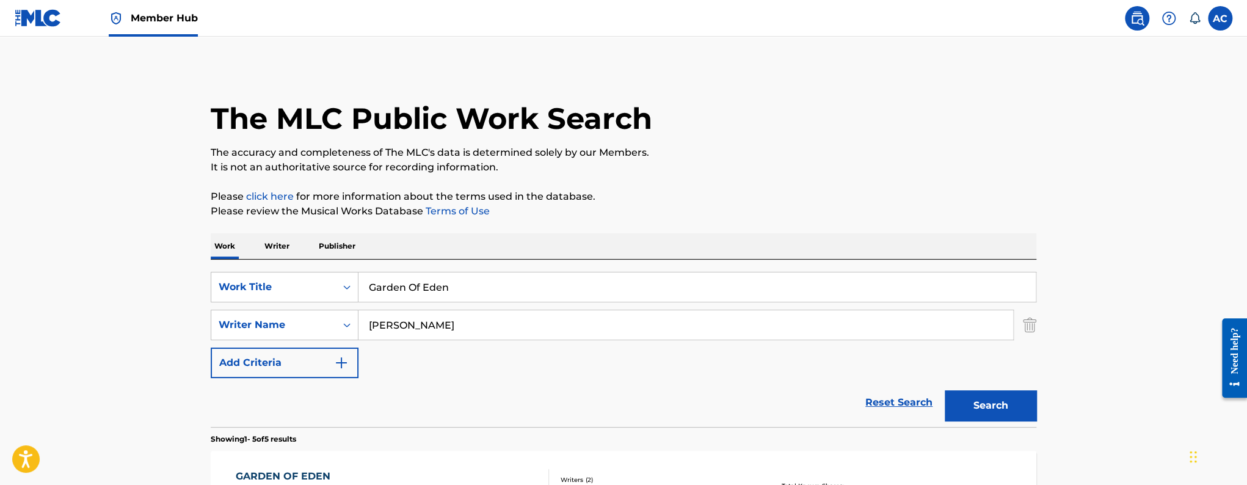
scroll to position [154, 0]
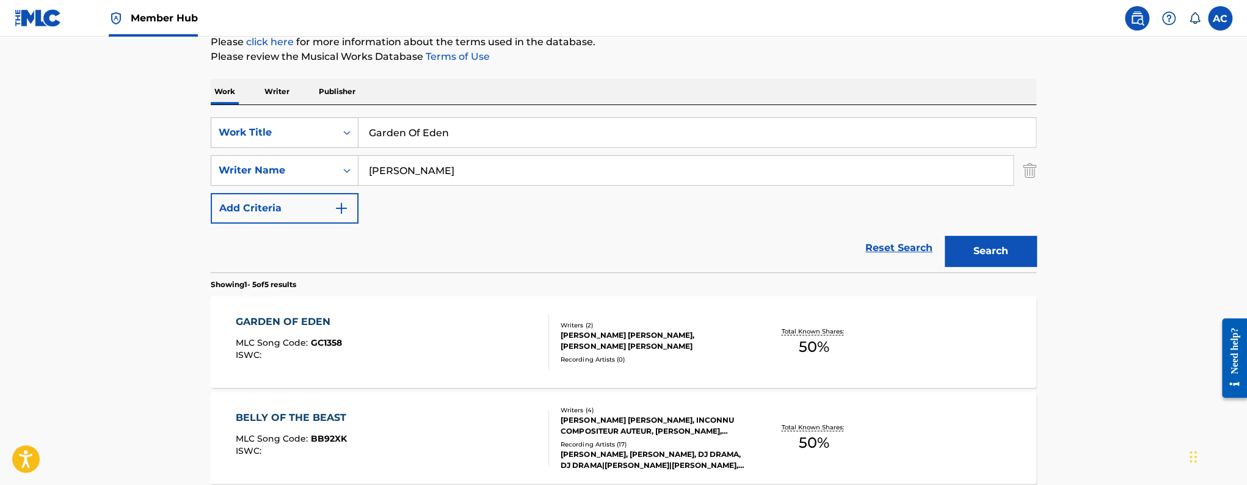
click at [404, 146] on input "Garden Of Eden" at bounding box center [696, 132] width 677 height 29
click at [407, 134] on input "Garden Of Eden" at bounding box center [696, 132] width 677 height 29
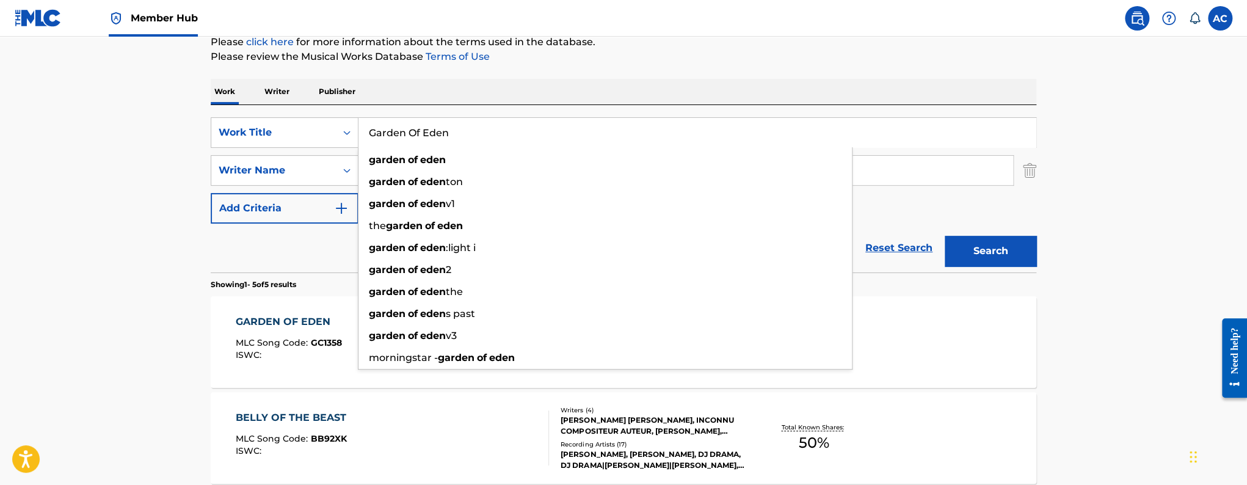
click at [407, 134] on input "Garden Of Eden" at bounding box center [696, 132] width 677 height 29
paste input "Moments"
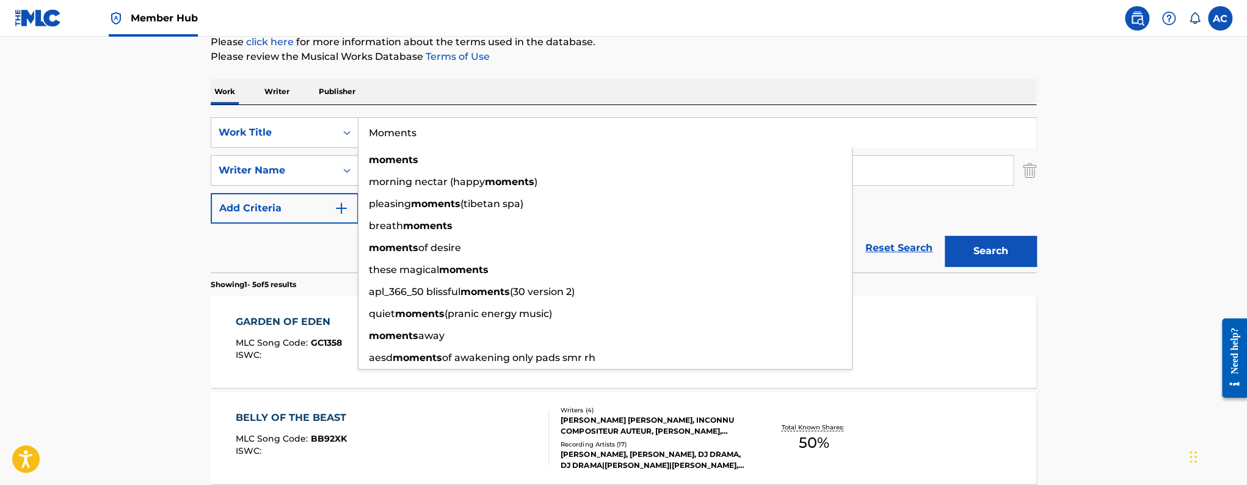
type input "Moments"
click at [153, 245] on main "The MLC Public Work Search The accuracy and completeness of The MLC's data is d…" at bounding box center [623, 358] width 1247 height 952
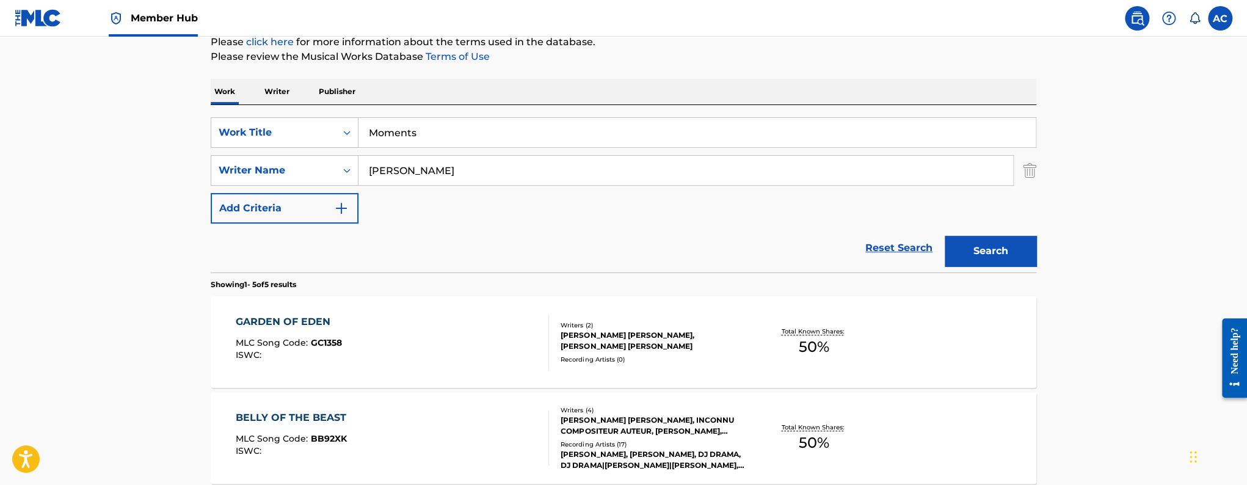
click at [377, 175] on input "Norman Dean" at bounding box center [685, 170] width 654 height 29
click at [980, 247] on button "Search" at bounding box center [990, 251] width 92 height 31
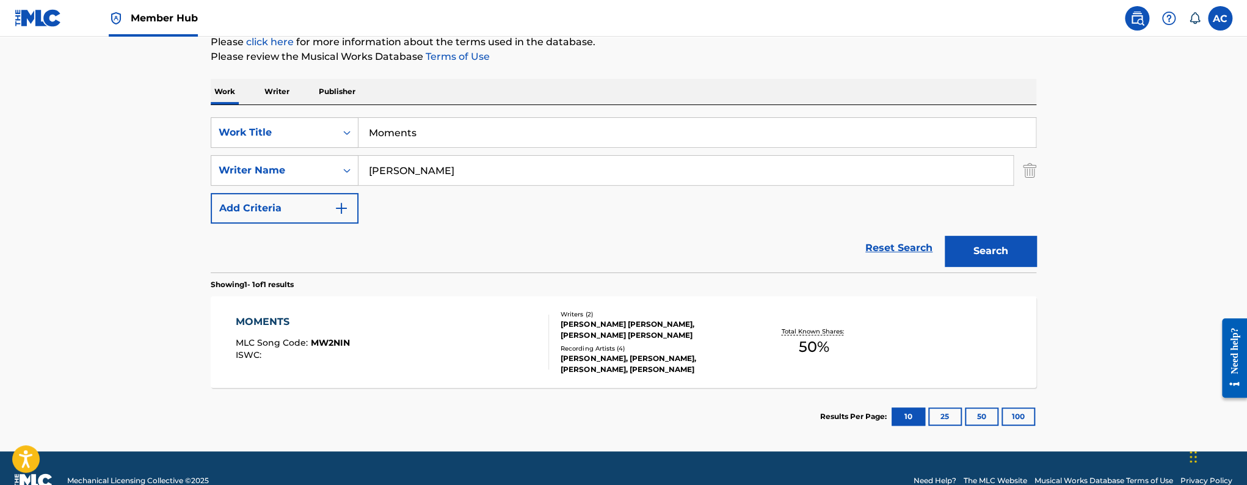
click at [388, 335] on div "MOMENTS MLC Song Code : MW2NIN ISWC :" at bounding box center [393, 341] width 314 height 55
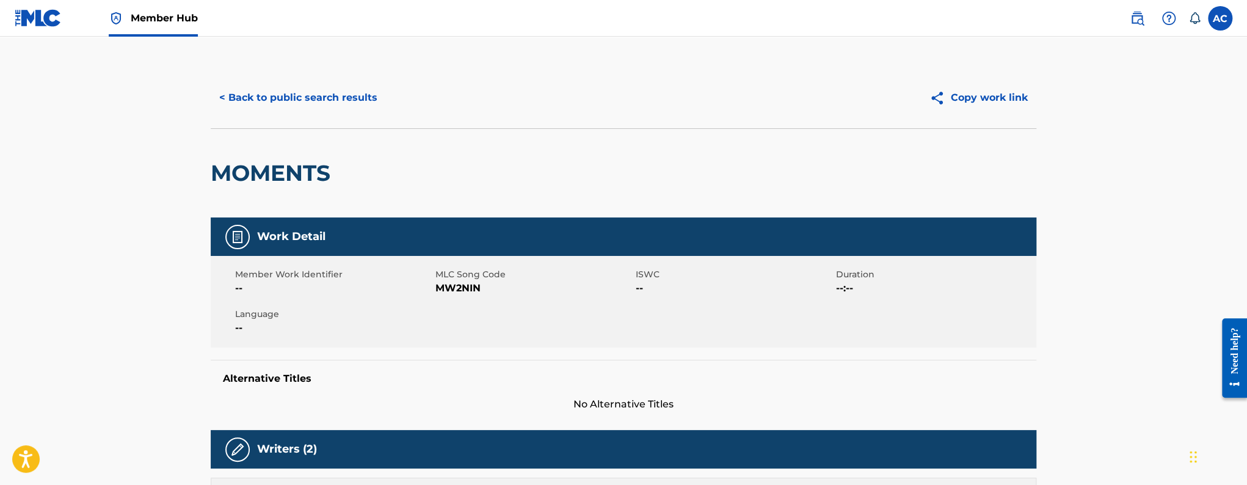
click at [284, 171] on h2 "MOMENTS" at bounding box center [274, 172] width 126 height 27
copy h2 "MOMENTS"
click at [465, 291] on span "MW2NIN" at bounding box center [533, 288] width 197 height 15
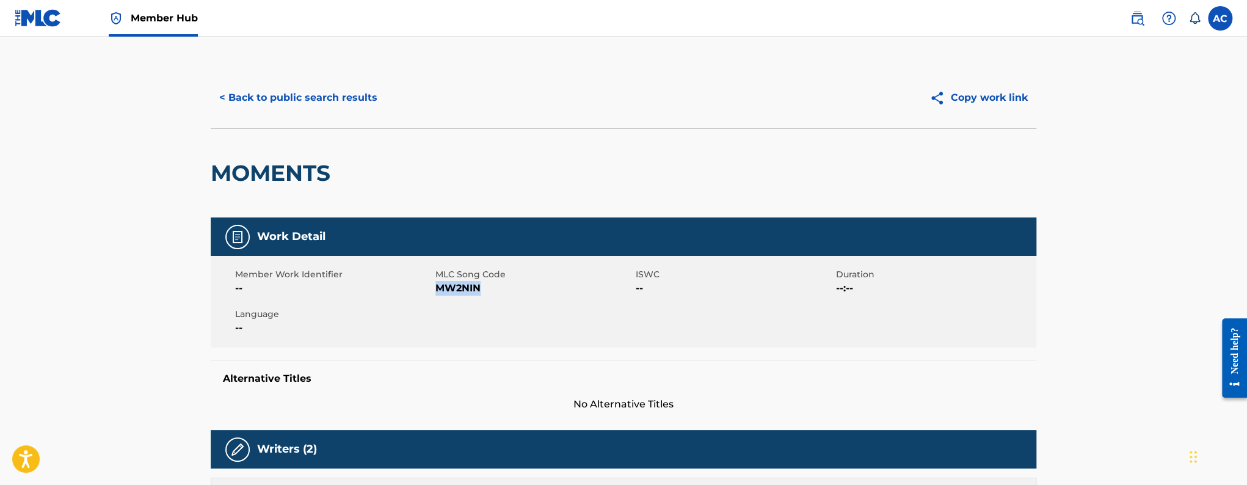
copy span "MW2NIN"
click at [349, 106] on button "< Back to public search results" at bounding box center [298, 97] width 175 height 31
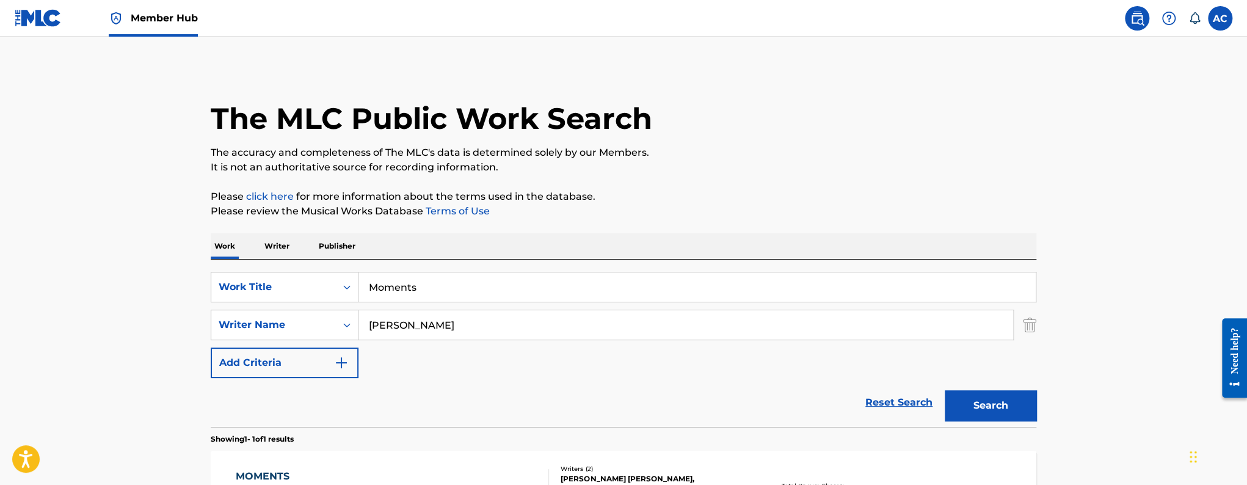
scroll to position [110, 0]
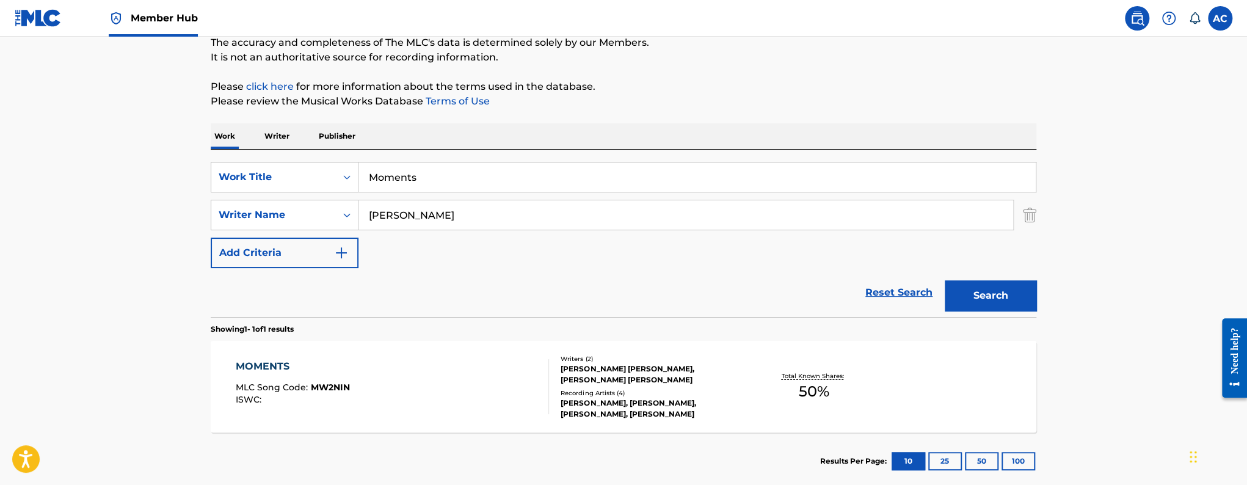
click at [369, 179] on input "Moments" at bounding box center [696, 176] width 677 height 29
paste input "Waiting"
type input "Waiting"
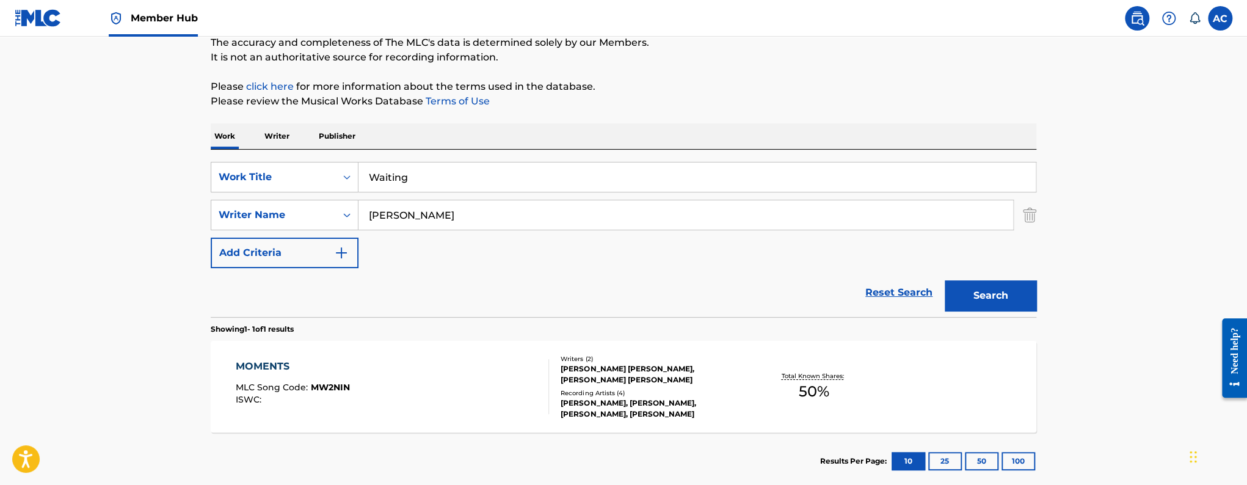
click at [384, 225] on input "Norman Dean" at bounding box center [685, 214] width 654 height 29
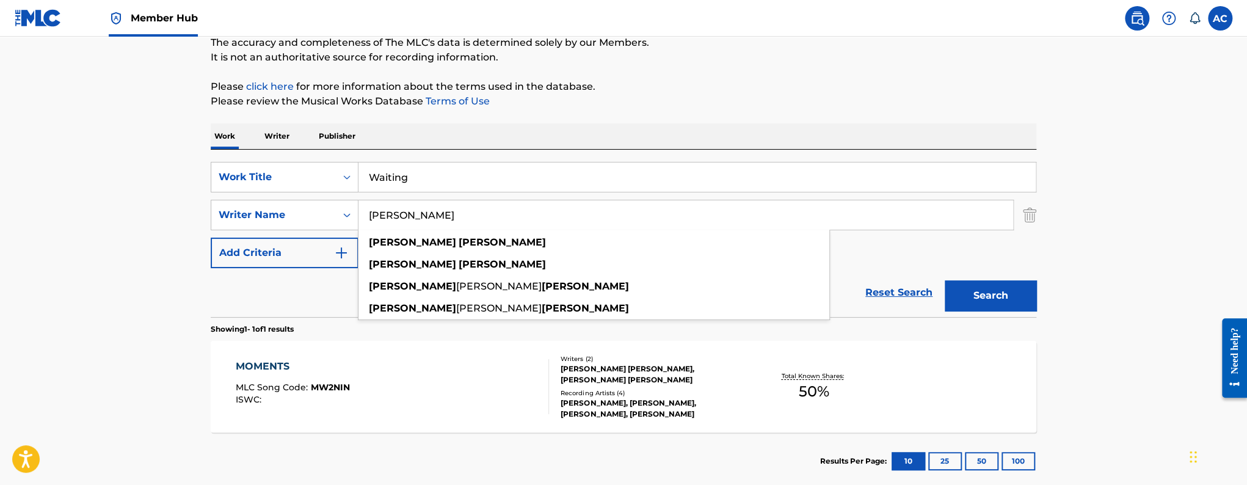
click at [383, 223] on input "Norman Dean" at bounding box center [685, 214] width 654 height 29
click at [944, 280] on button "Search" at bounding box center [990, 295] width 92 height 31
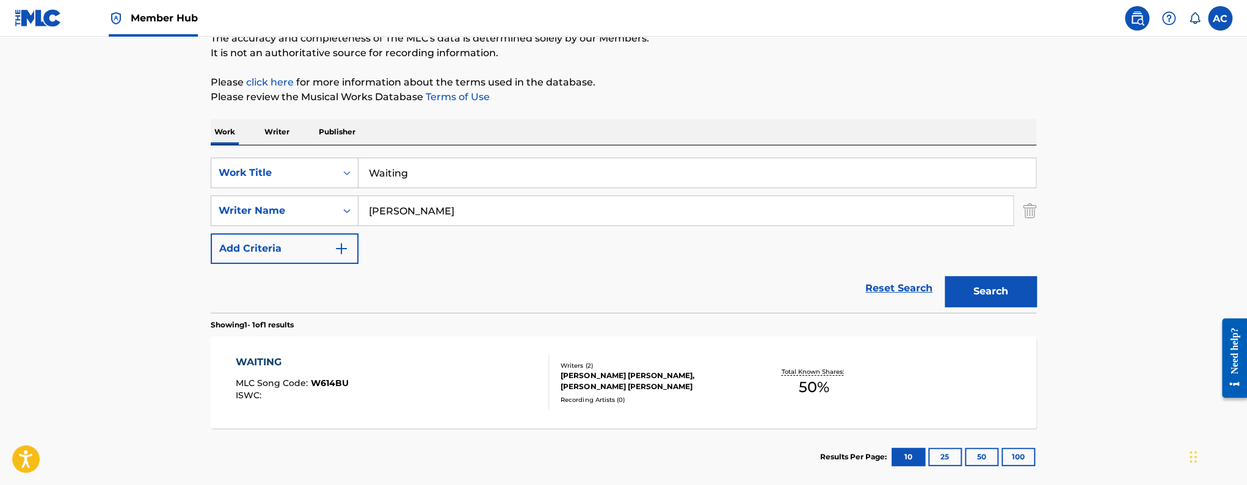
scroll to position [115, 0]
click at [471, 351] on div "WAITING MLC Song Code : W614BU ISWC : Writers ( 2 ) LANDON WILEY THOMAS, NORMAN…" at bounding box center [623, 382] width 825 height 92
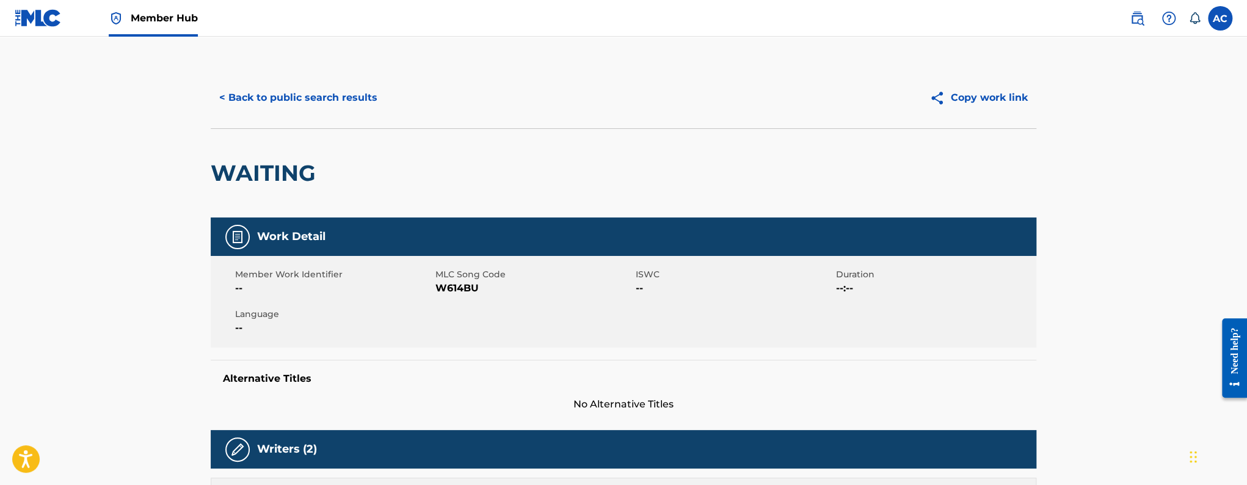
click at [294, 175] on h2 "WAITING" at bounding box center [266, 172] width 111 height 27
copy div "WAITING"
click at [458, 293] on span "W614BU" at bounding box center [533, 288] width 197 height 15
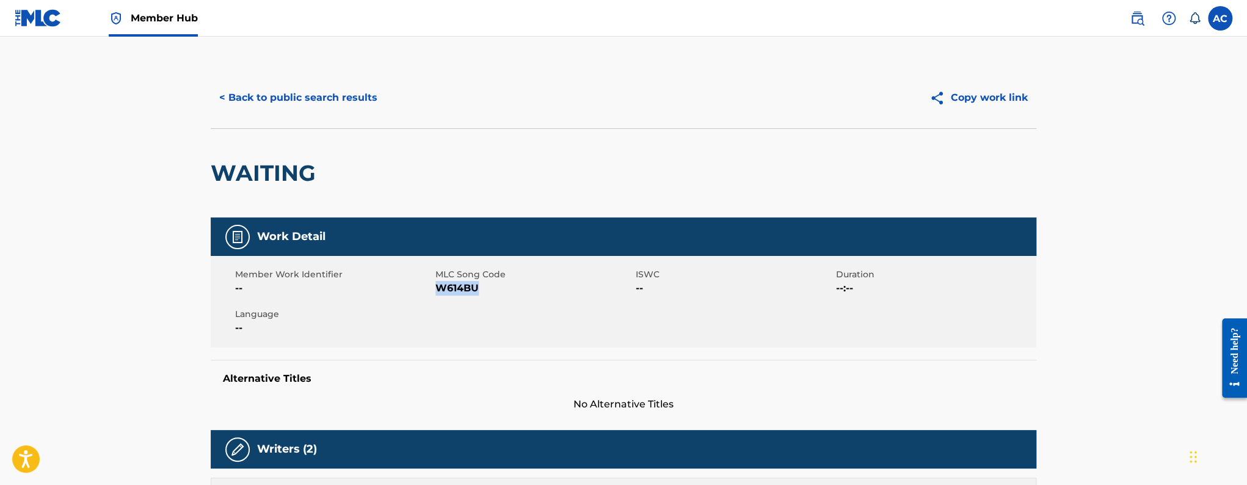
click at [458, 293] on span "W614BU" at bounding box center [533, 288] width 197 height 15
copy span "W614BU"
